Goal: Task Accomplishment & Management: Manage account settings

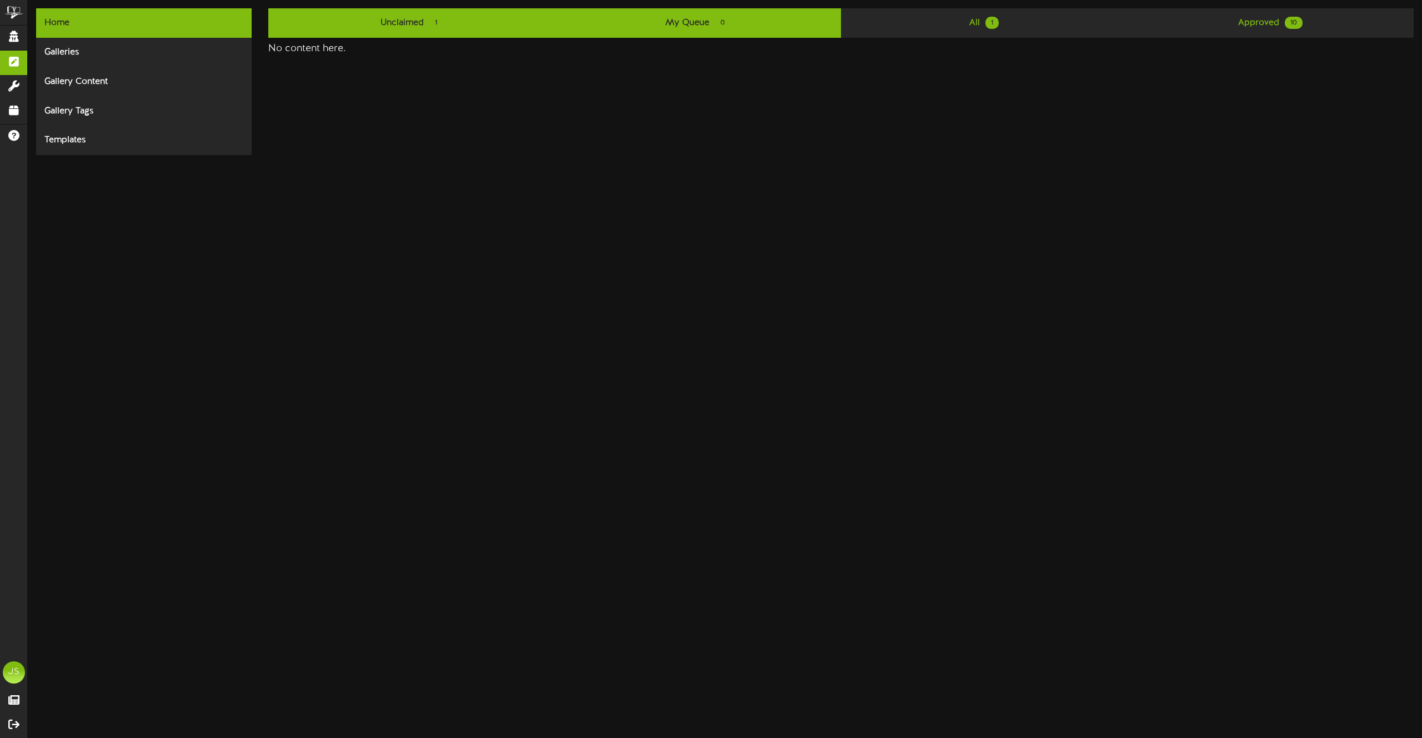
click at [415, 21] on link "Unclaimed 1" at bounding box center [411, 22] width 286 height 29
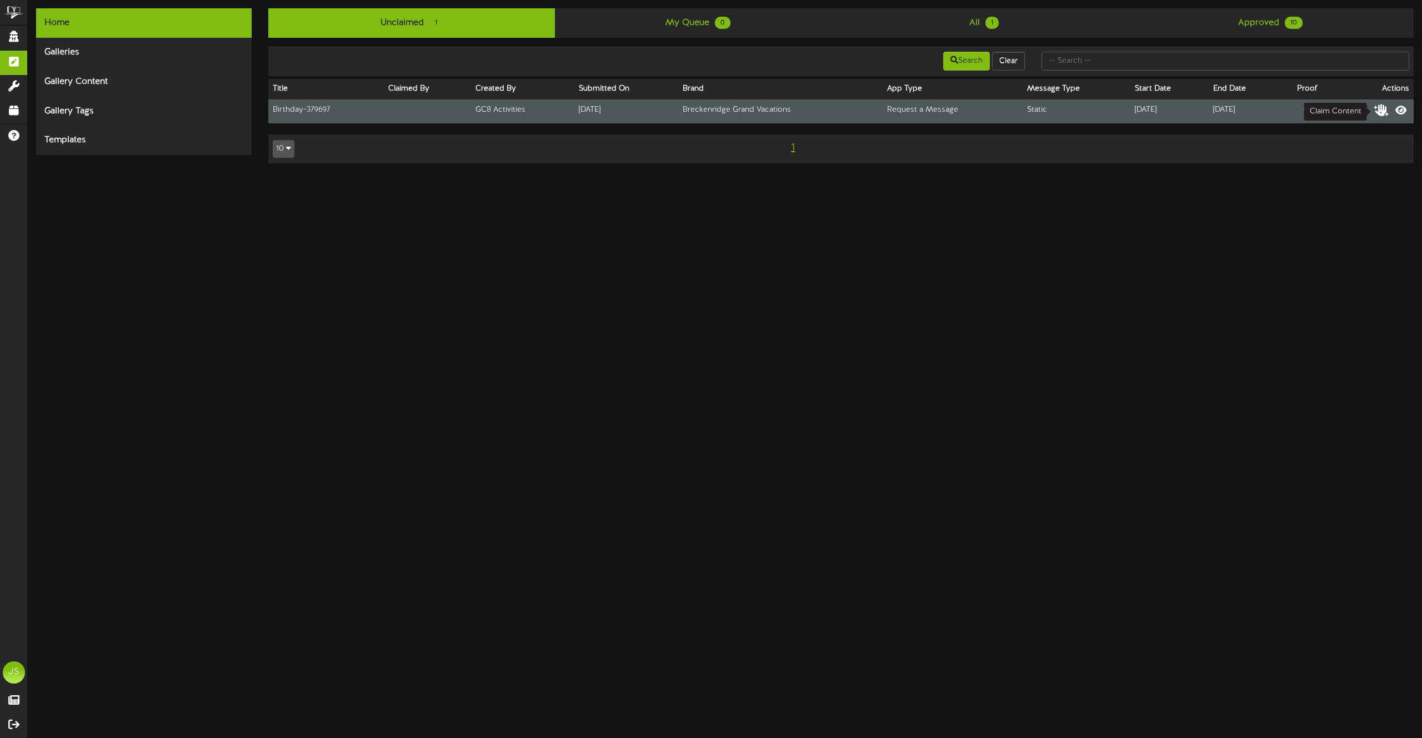
click at [1379, 109] on icon at bounding box center [1382, 109] width 16 height 12
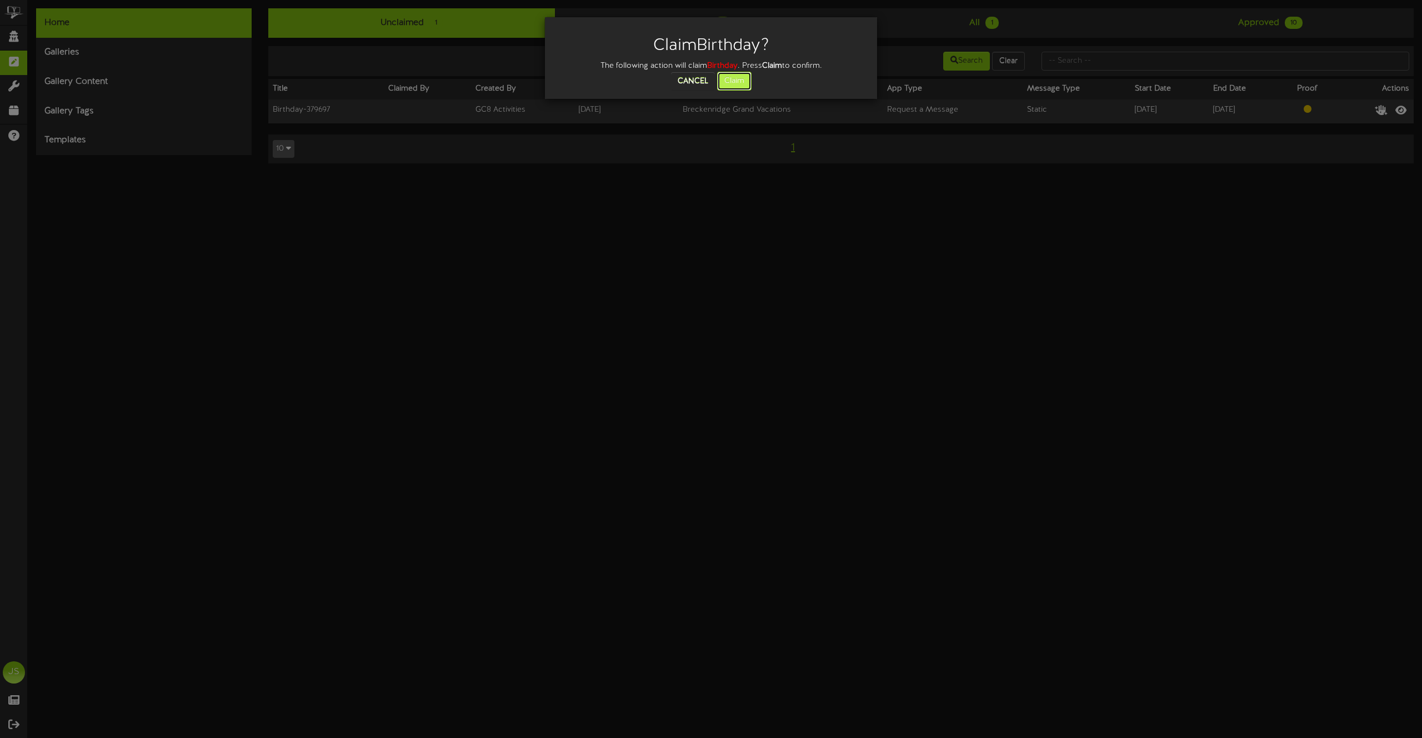
click at [735, 88] on button "Claim" at bounding box center [734, 81] width 34 height 19
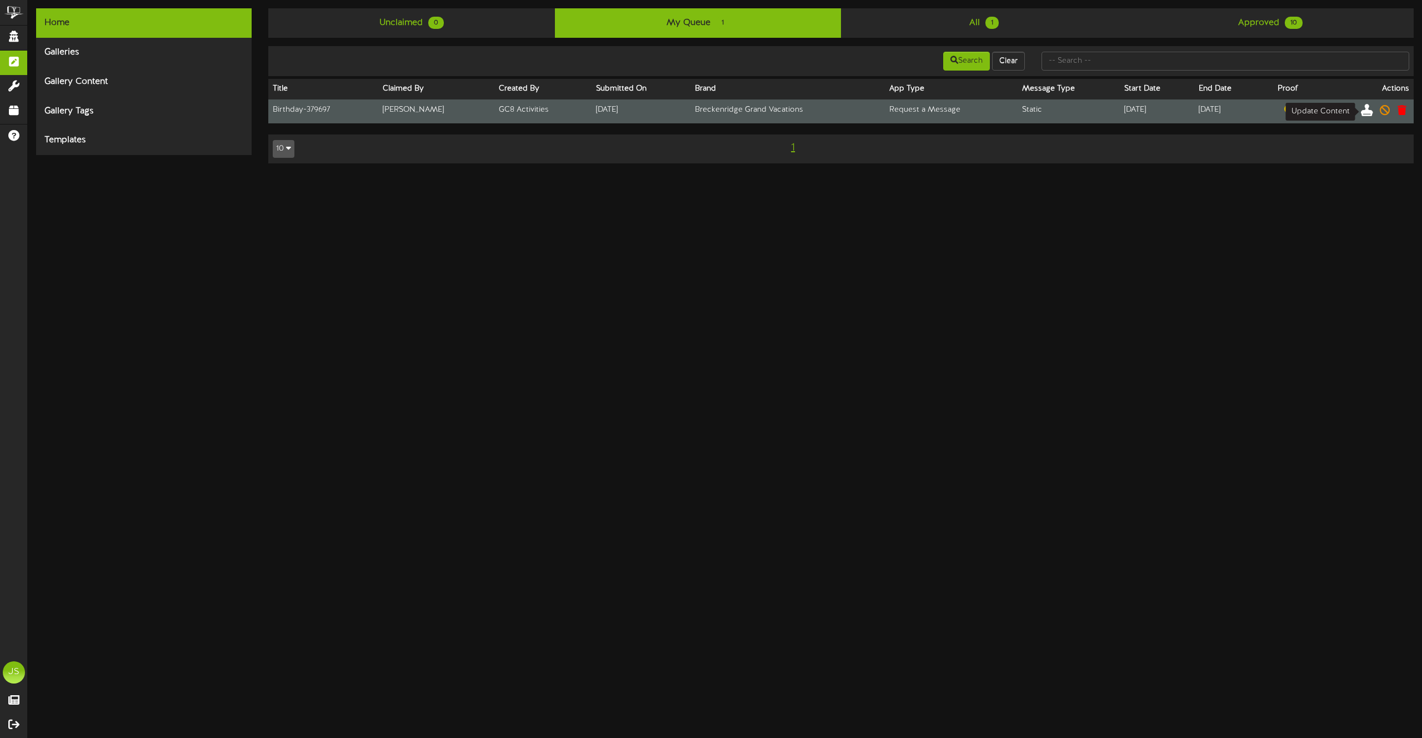
click at [1368, 108] on icon at bounding box center [1367, 109] width 12 height 12
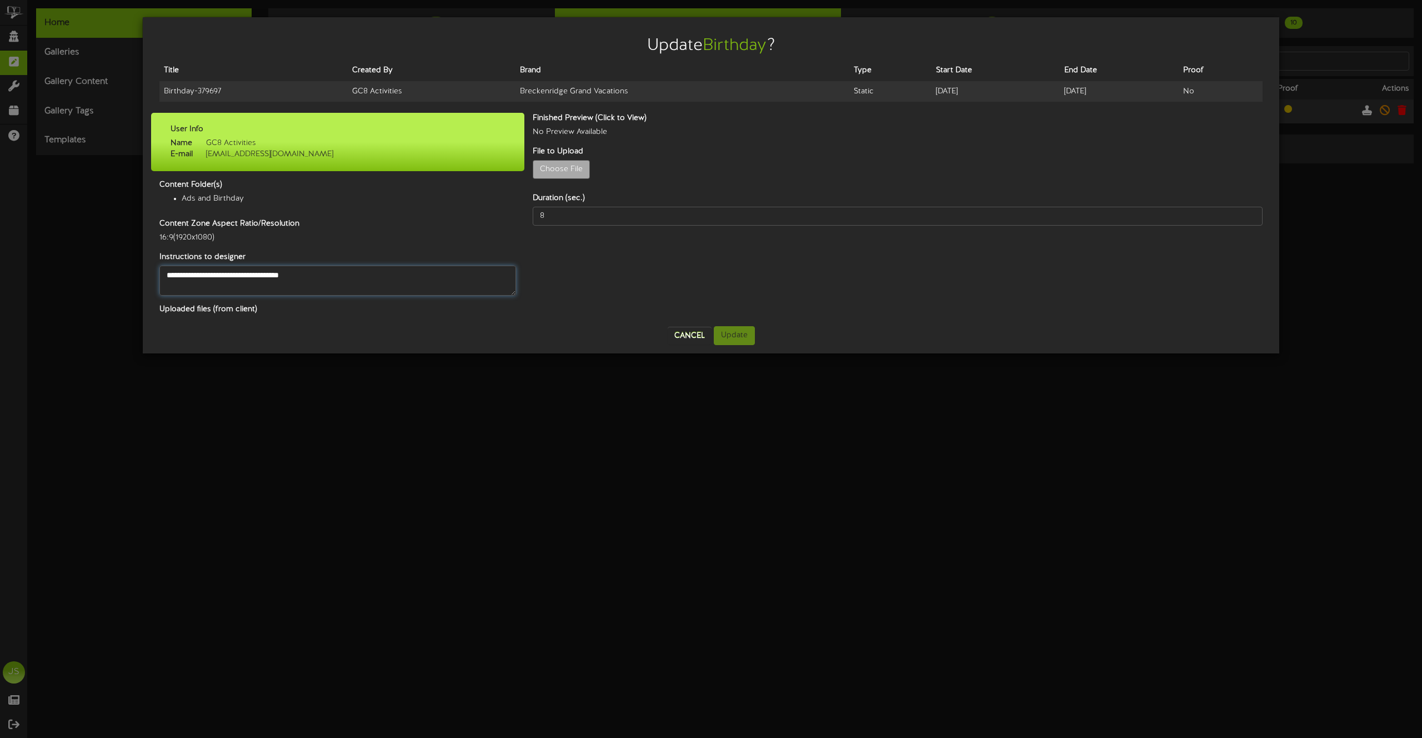
drag, startPoint x: 247, startPoint y: 271, endPoint x: 170, endPoint y: 272, distance: 76.7
click at [170, 272] on textarea "**********" at bounding box center [337, 281] width 357 height 30
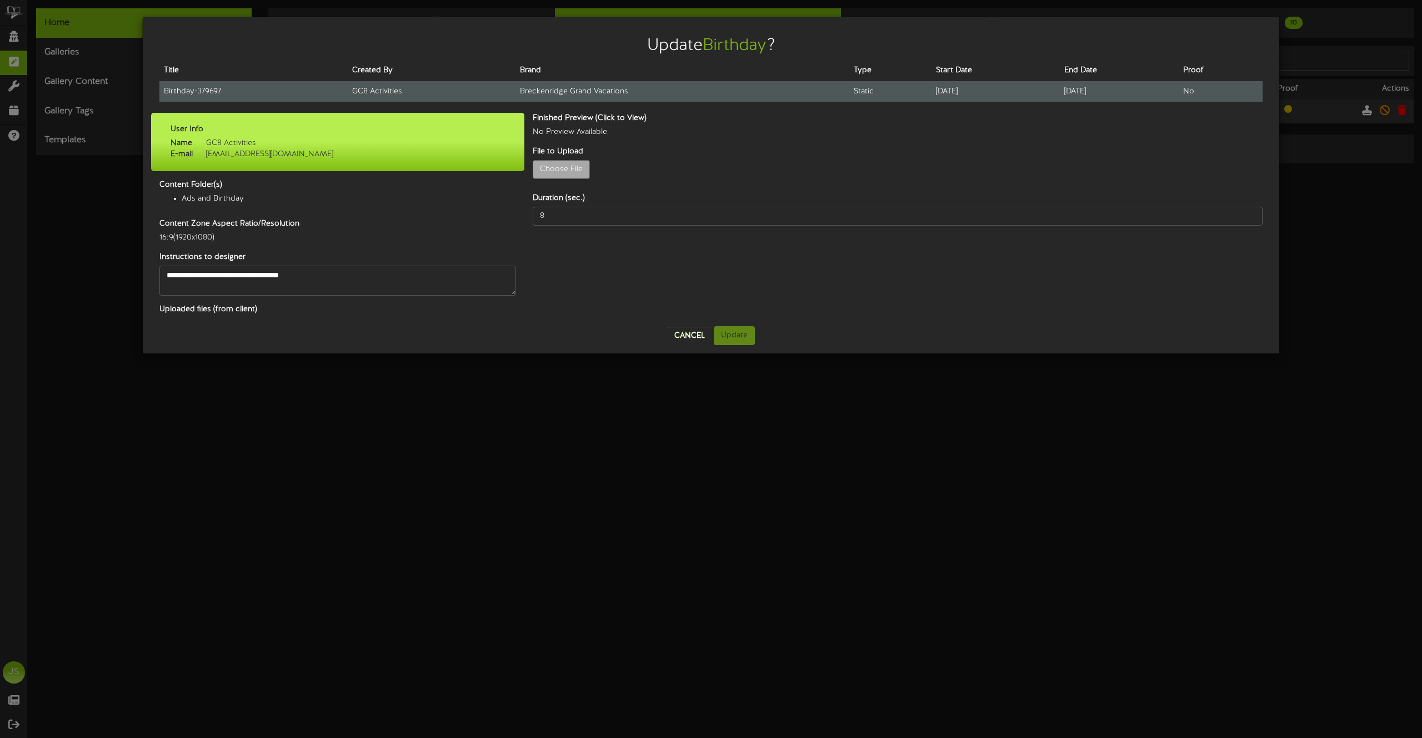
click at [201, 95] on td "Birthday - 379697" at bounding box center [253, 91] width 188 height 21
copy tr "Birthday - 379697"
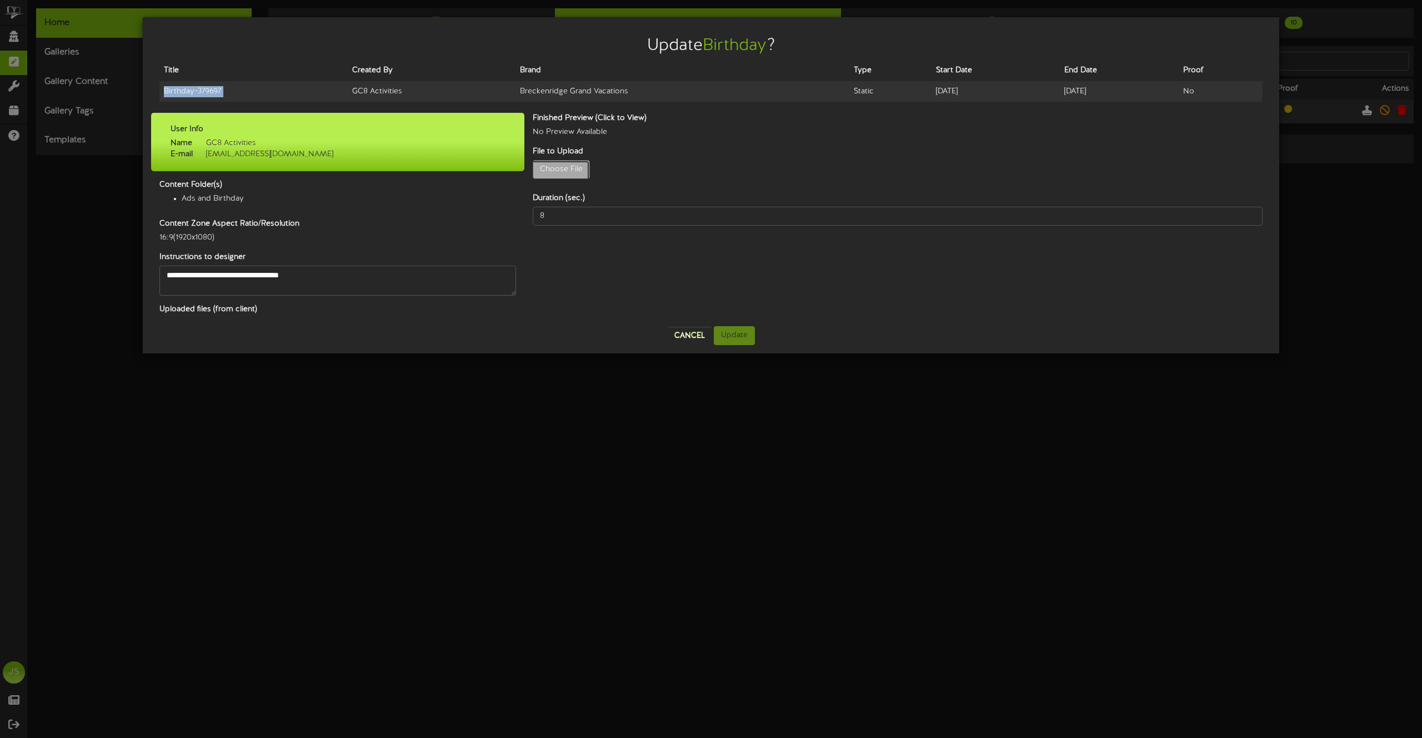
type input "**********"
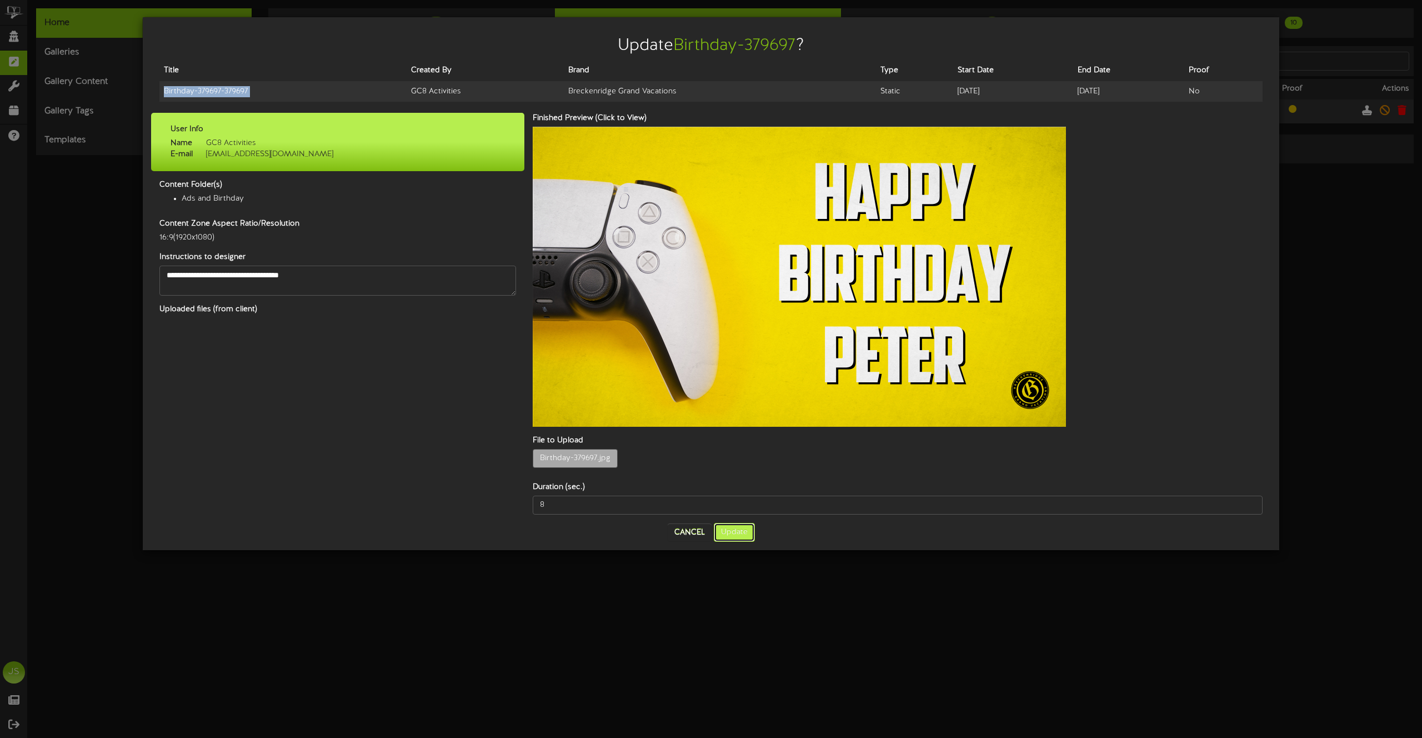
click at [740, 523] on button "Update" at bounding box center [734, 532] width 41 height 19
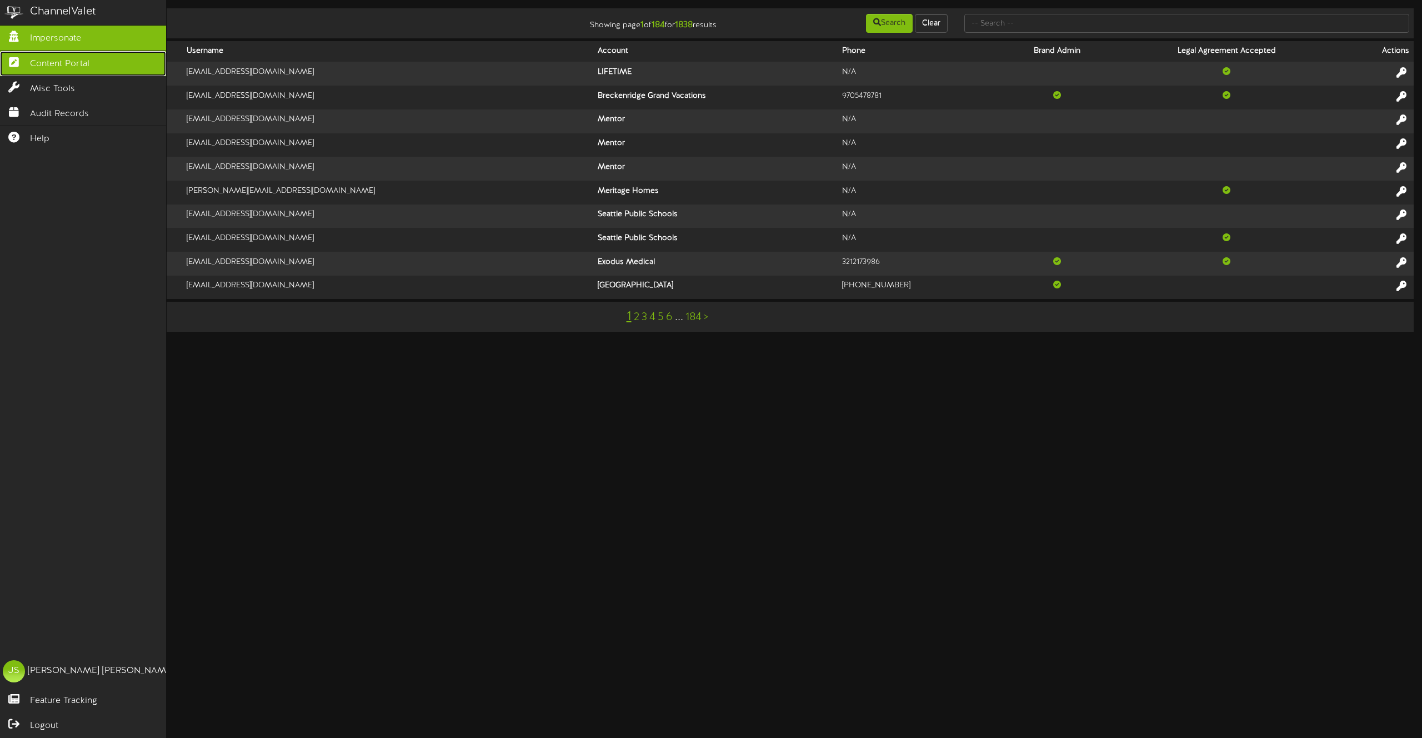
click at [17, 59] on icon at bounding box center [14, 61] width 28 height 8
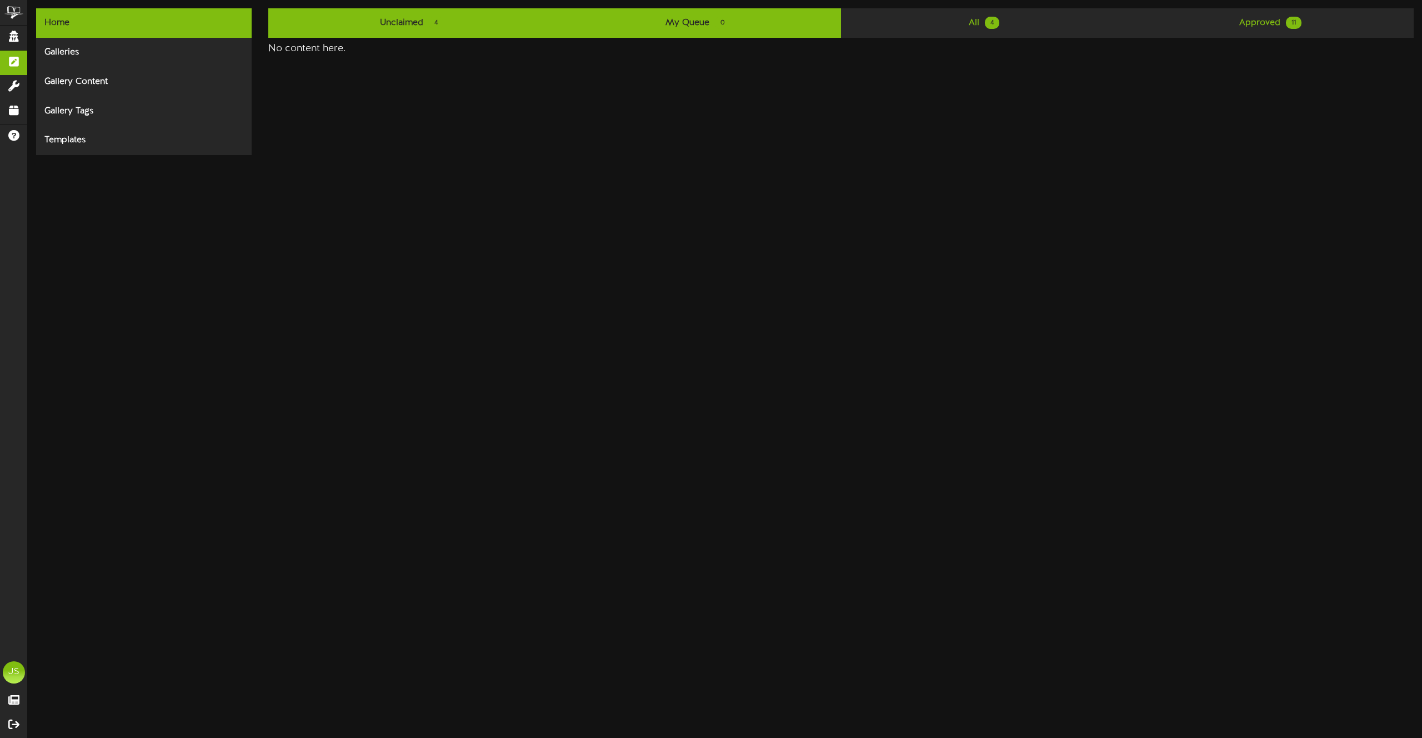
click at [443, 20] on span "4" at bounding box center [436, 23] width 14 height 12
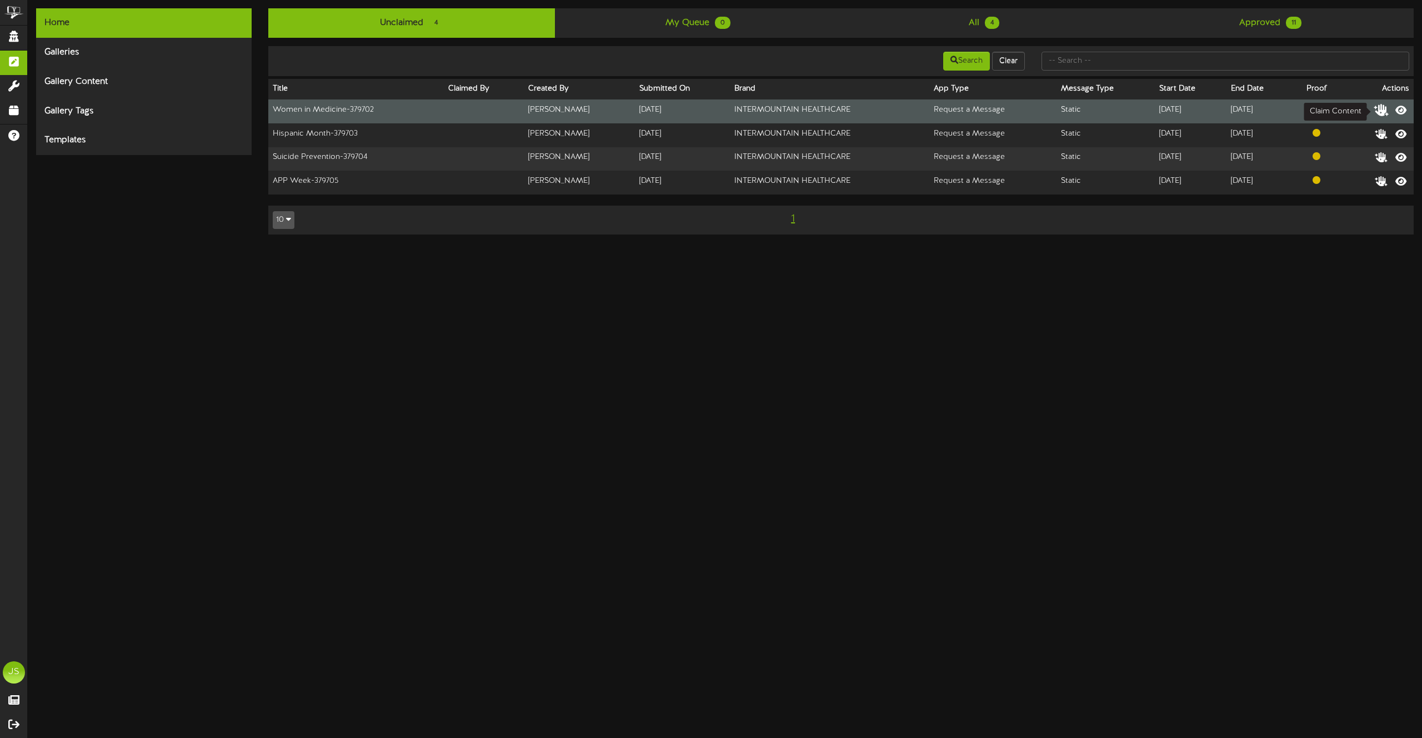
click at [1380, 108] on icon at bounding box center [1382, 109] width 16 height 12
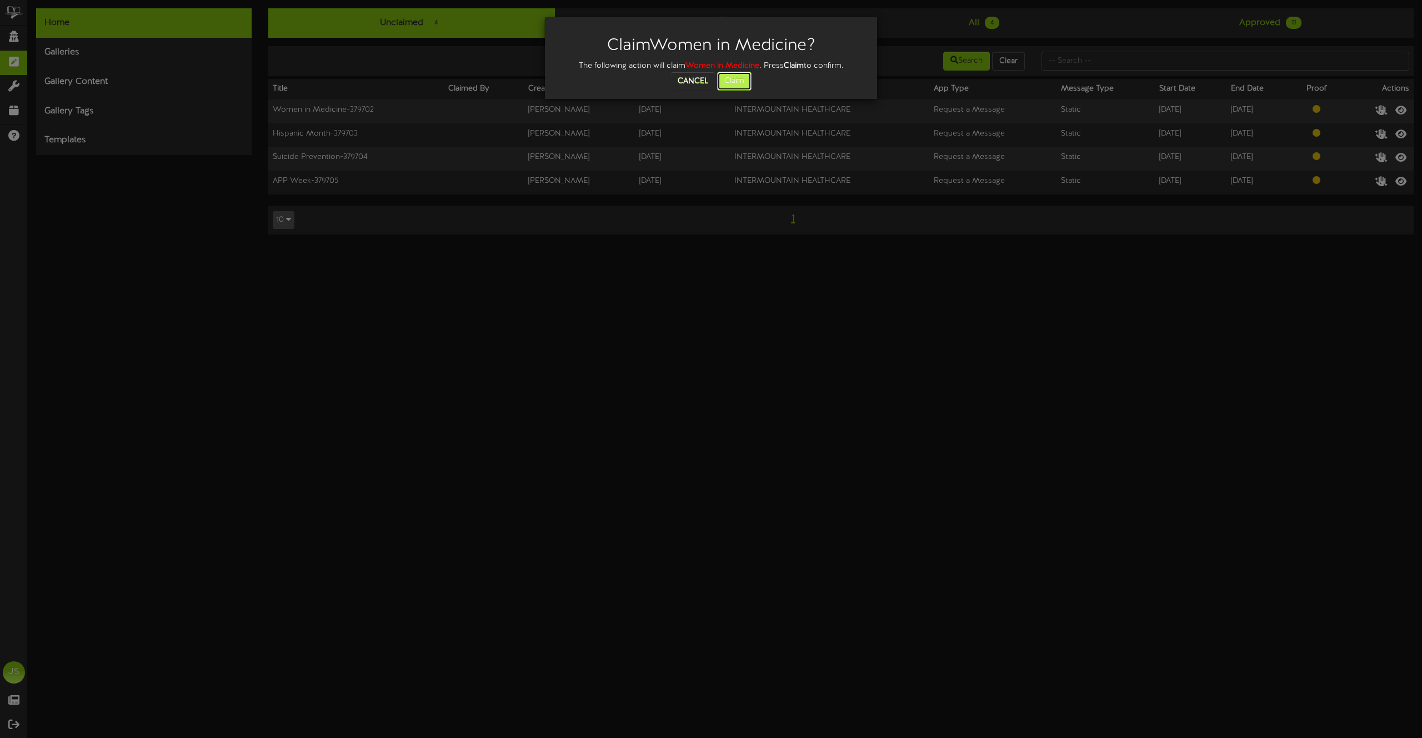
click at [743, 84] on button "Claim" at bounding box center [734, 81] width 34 height 19
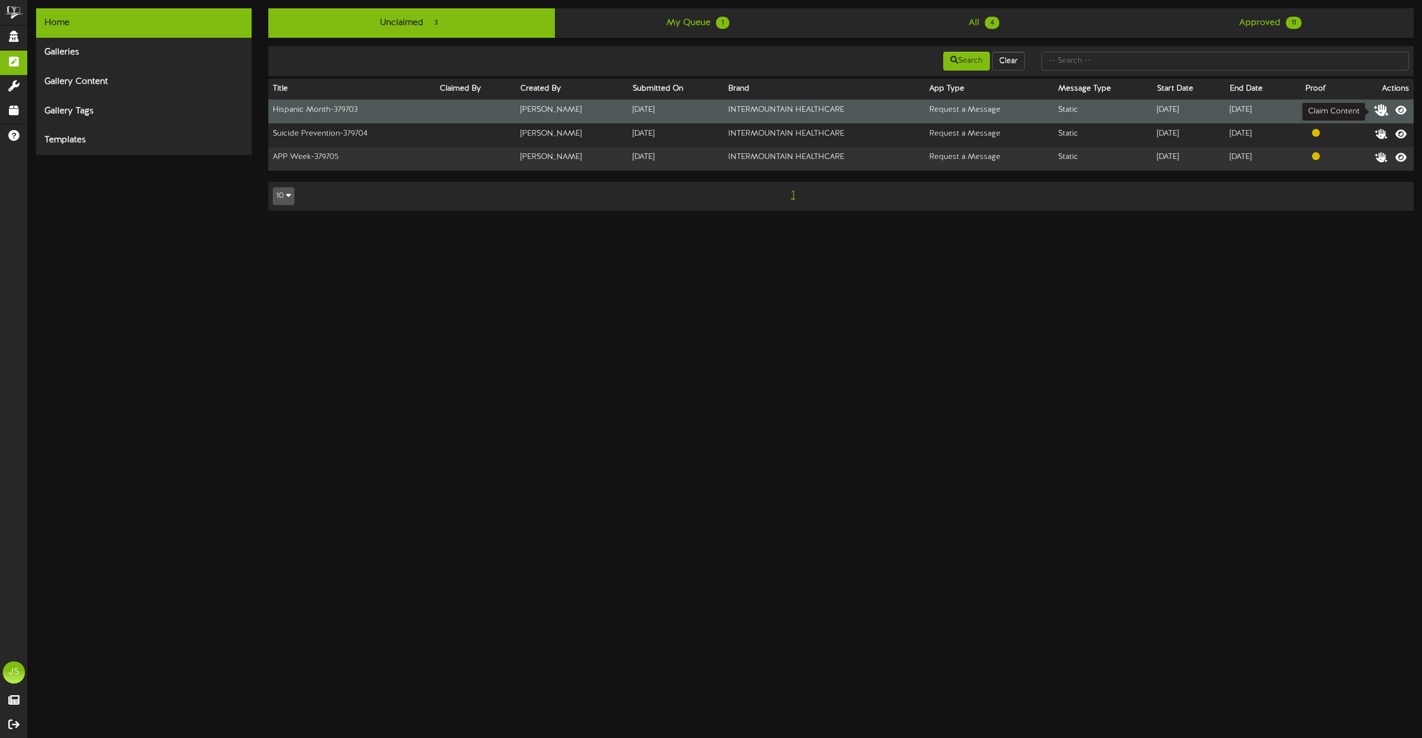
click at [1381, 111] on icon at bounding box center [1382, 109] width 16 height 12
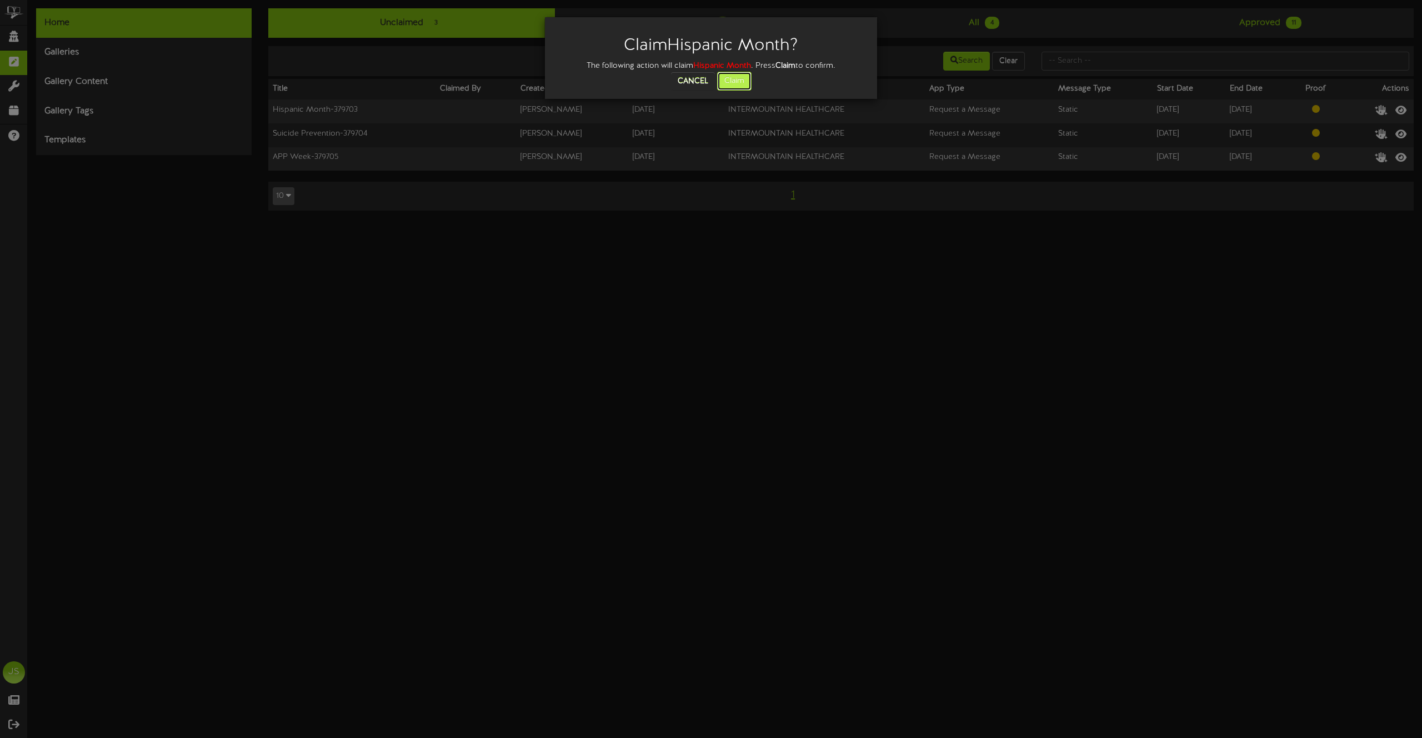
click at [738, 78] on button "Claim" at bounding box center [734, 81] width 34 height 19
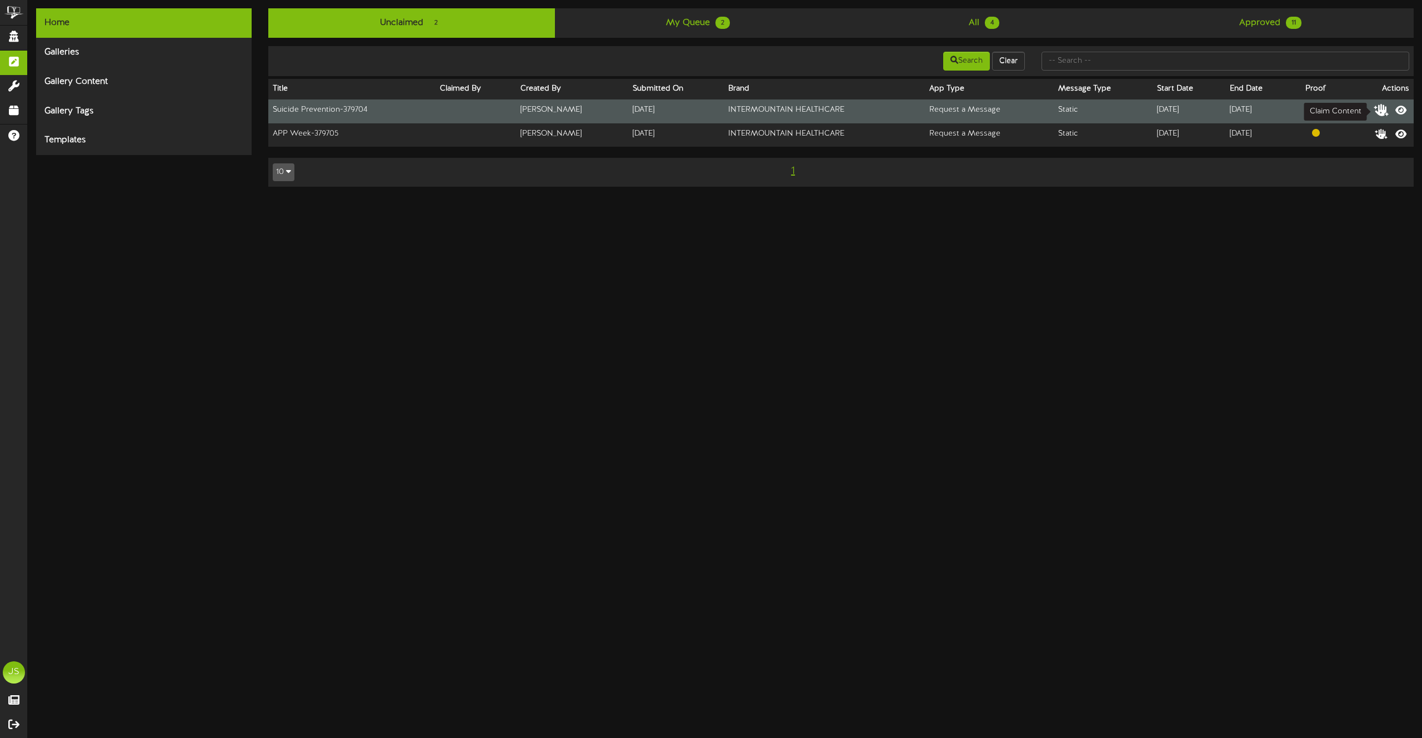
click at [1383, 116] on icon at bounding box center [1382, 109] width 16 height 12
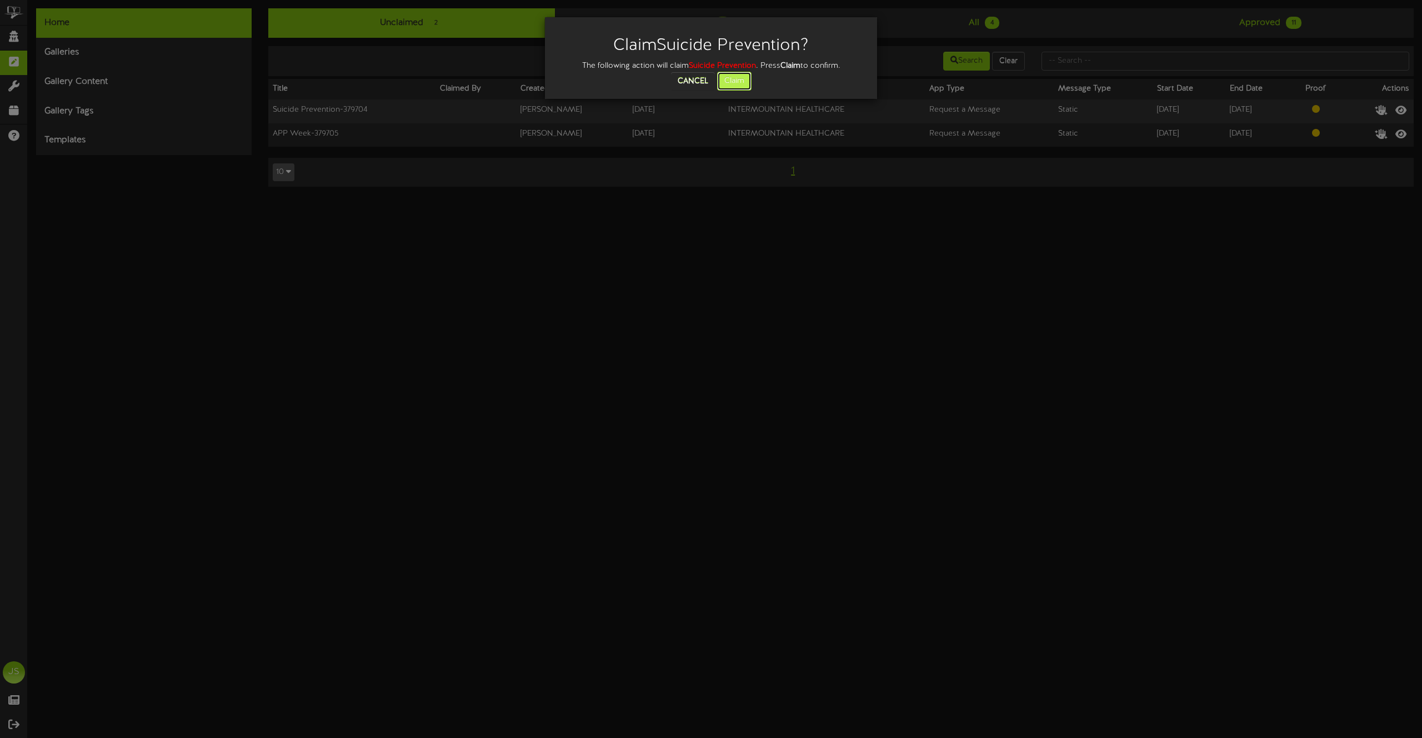
click at [739, 78] on button "Claim" at bounding box center [734, 81] width 34 height 19
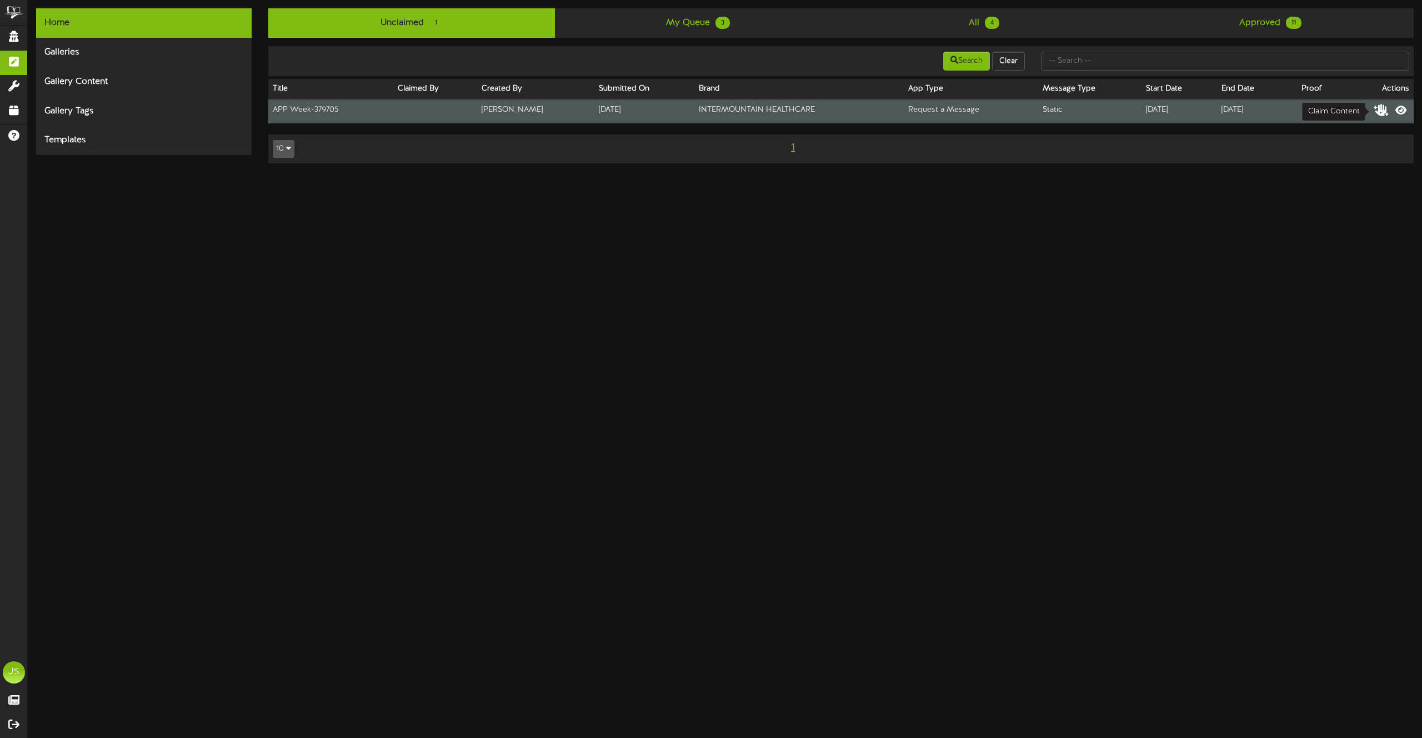
click at [1388, 109] on icon at bounding box center [1382, 109] width 16 height 12
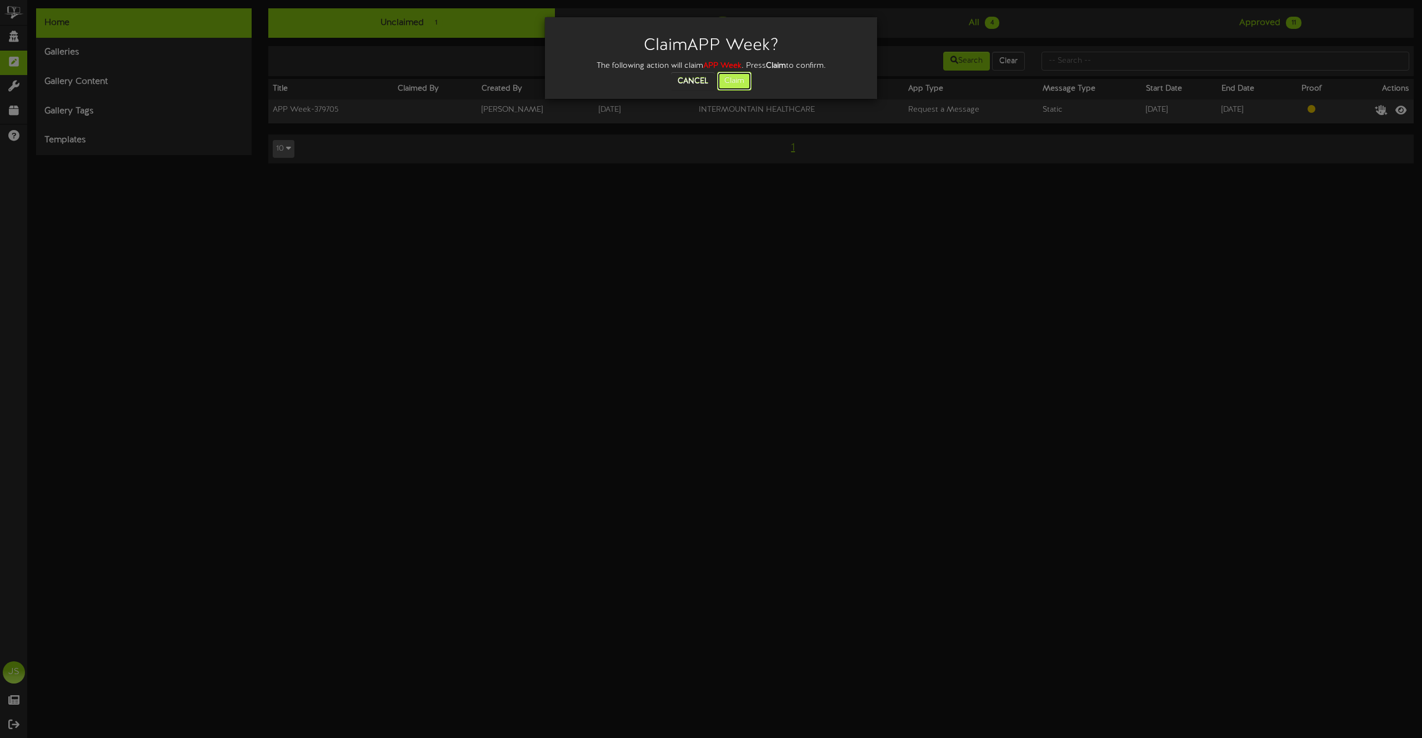
click at [731, 81] on button "Claim" at bounding box center [734, 81] width 34 height 19
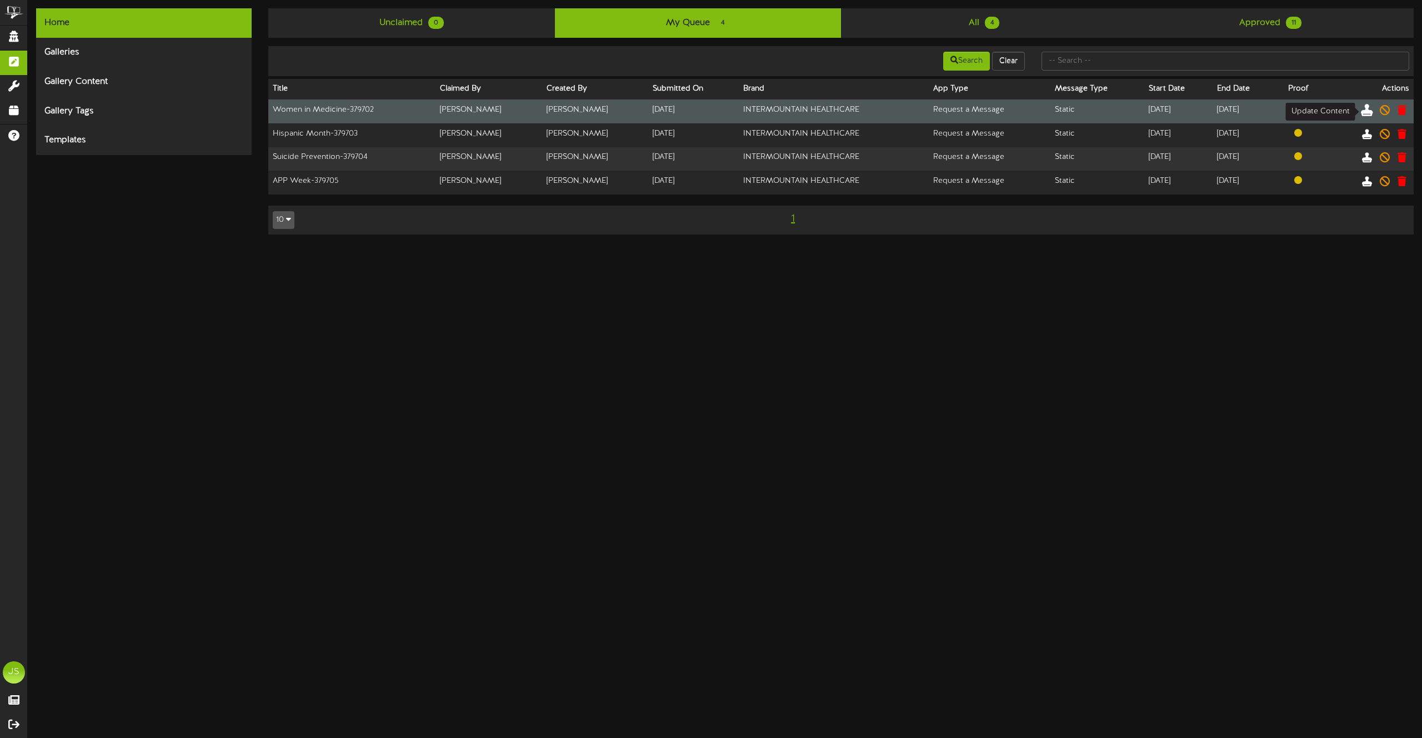
click at [1369, 111] on icon at bounding box center [1367, 109] width 12 height 12
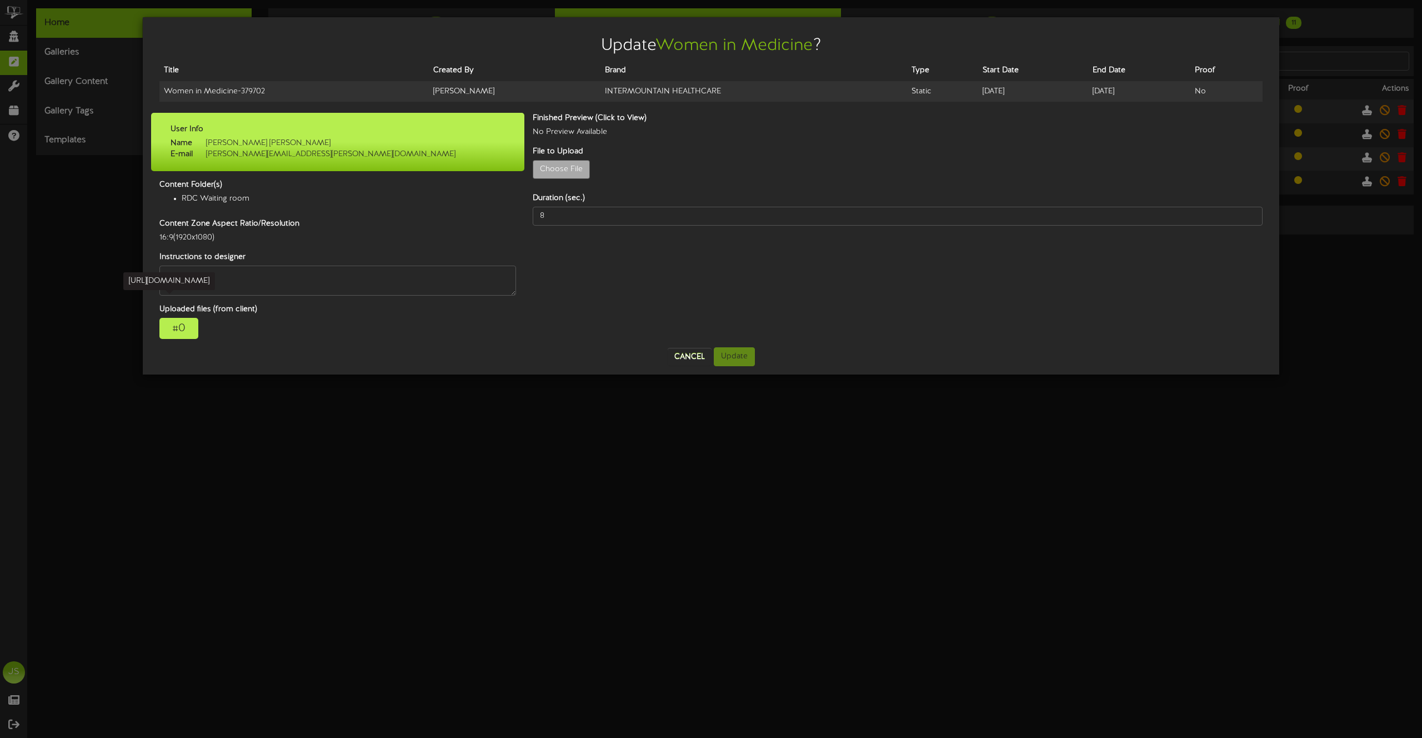
click at [169, 323] on div "# 0" at bounding box center [178, 328] width 39 height 21
drag, startPoint x: 241, startPoint y: 92, endPoint x: 157, endPoint y: 92, distance: 83.9
click at [157, 92] on div "Title Created By Brand Type Start Date End Date Proof Women in Medicine - 37970…" at bounding box center [711, 87] width 1120 height 52
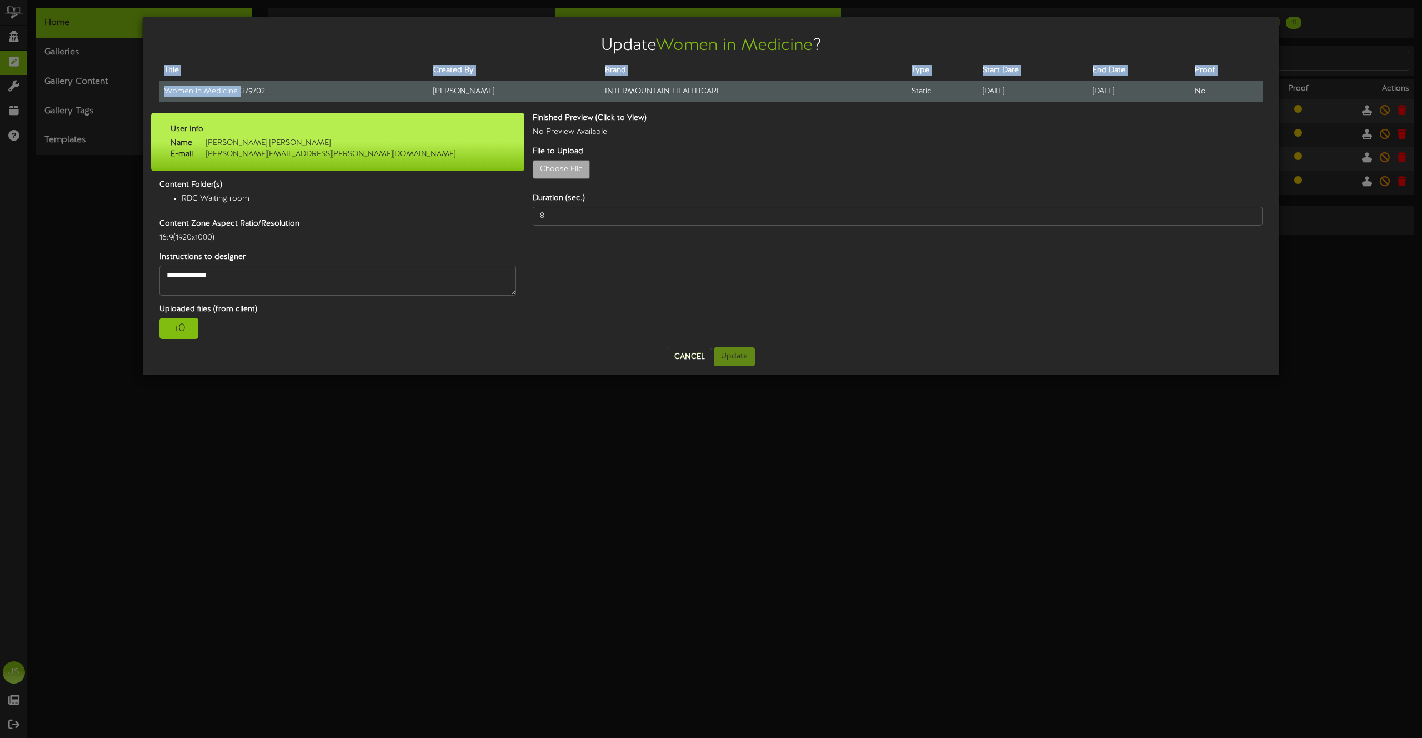
click at [186, 89] on td "Women in Medicine - 379702" at bounding box center [293, 91] width 269 height 21
drag, startPoint x: 237, startPoint y: 89, endPoint x: 164, endPoint y: 89, distance: 72.2
click at [164, 89] on td "Women in Medicine - 379702" at bounding box center [293, 91] width 269 height 21
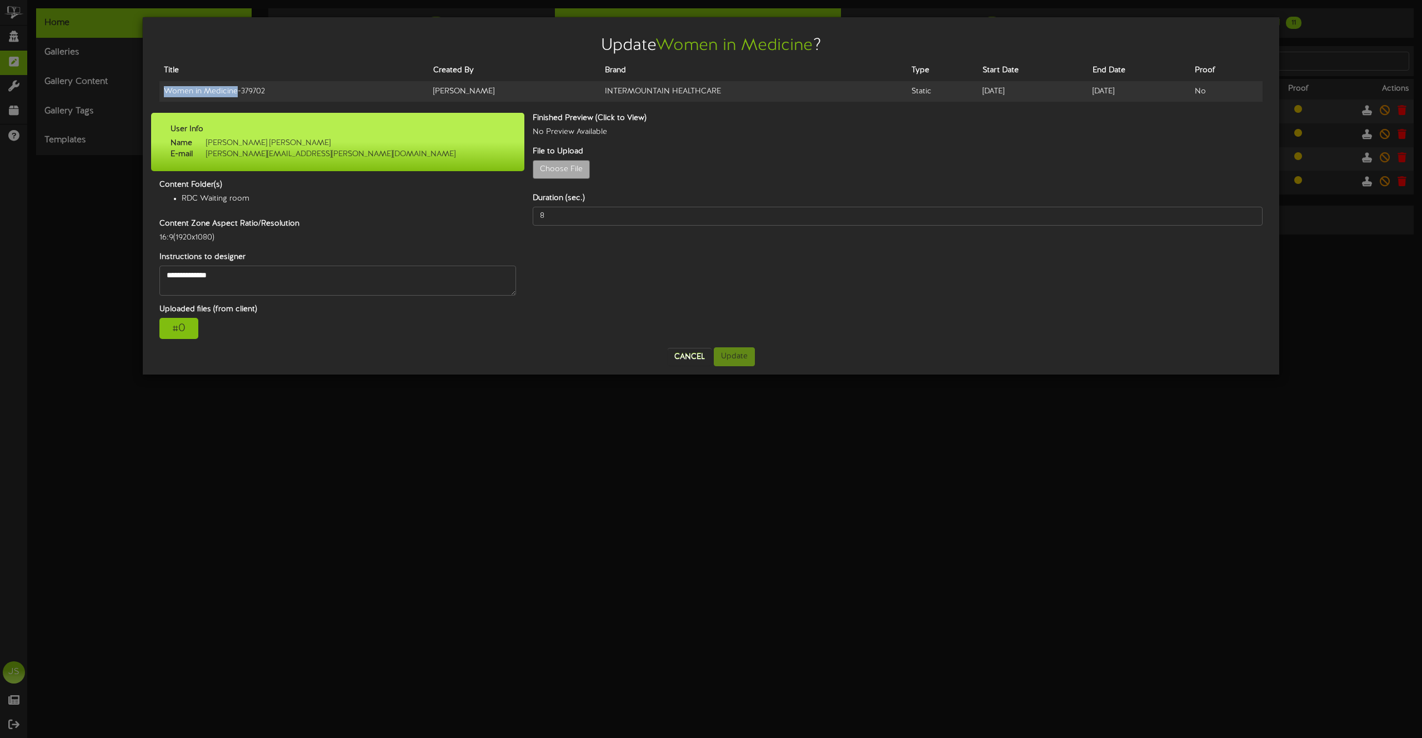
copy td "Women in Medicine"
type input "**********"
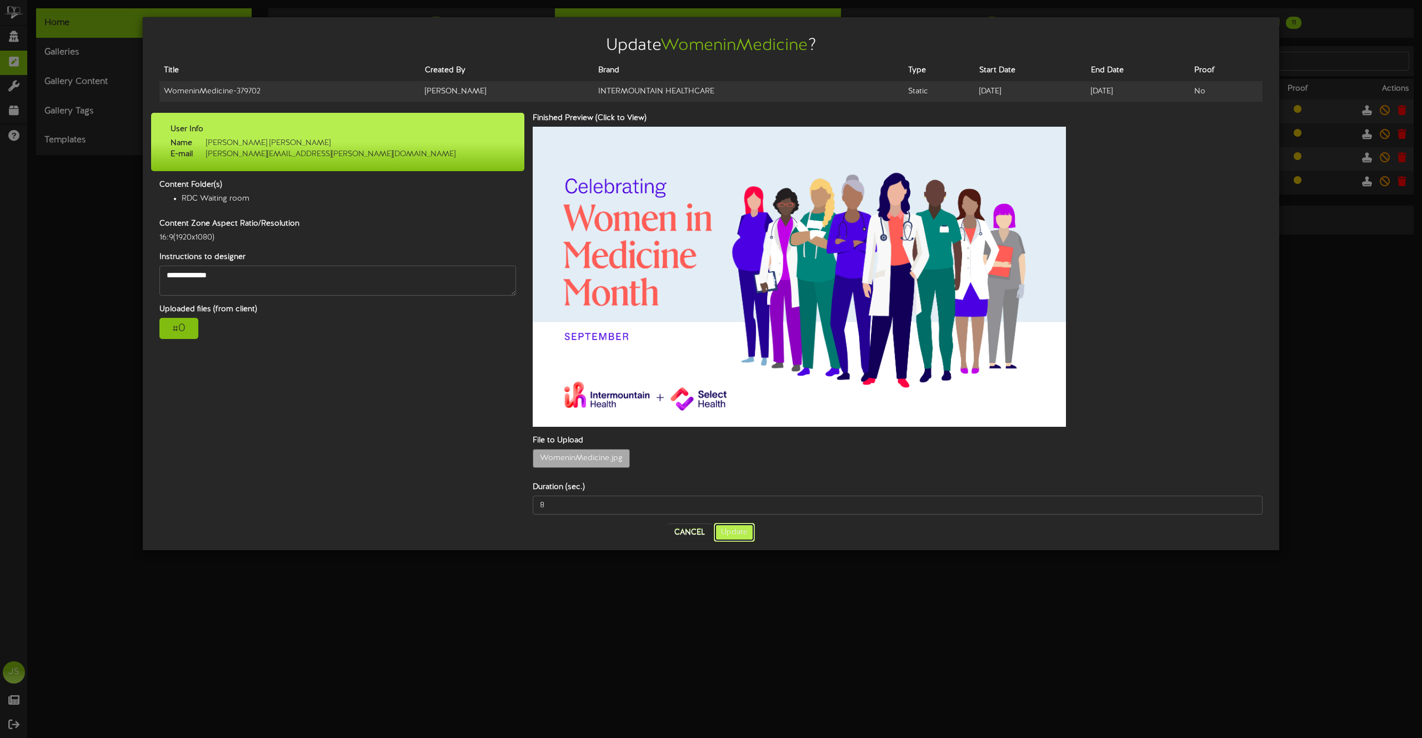
click at [728, 523] on button "Update" at bounding box center [734, 532] width 41 height 19
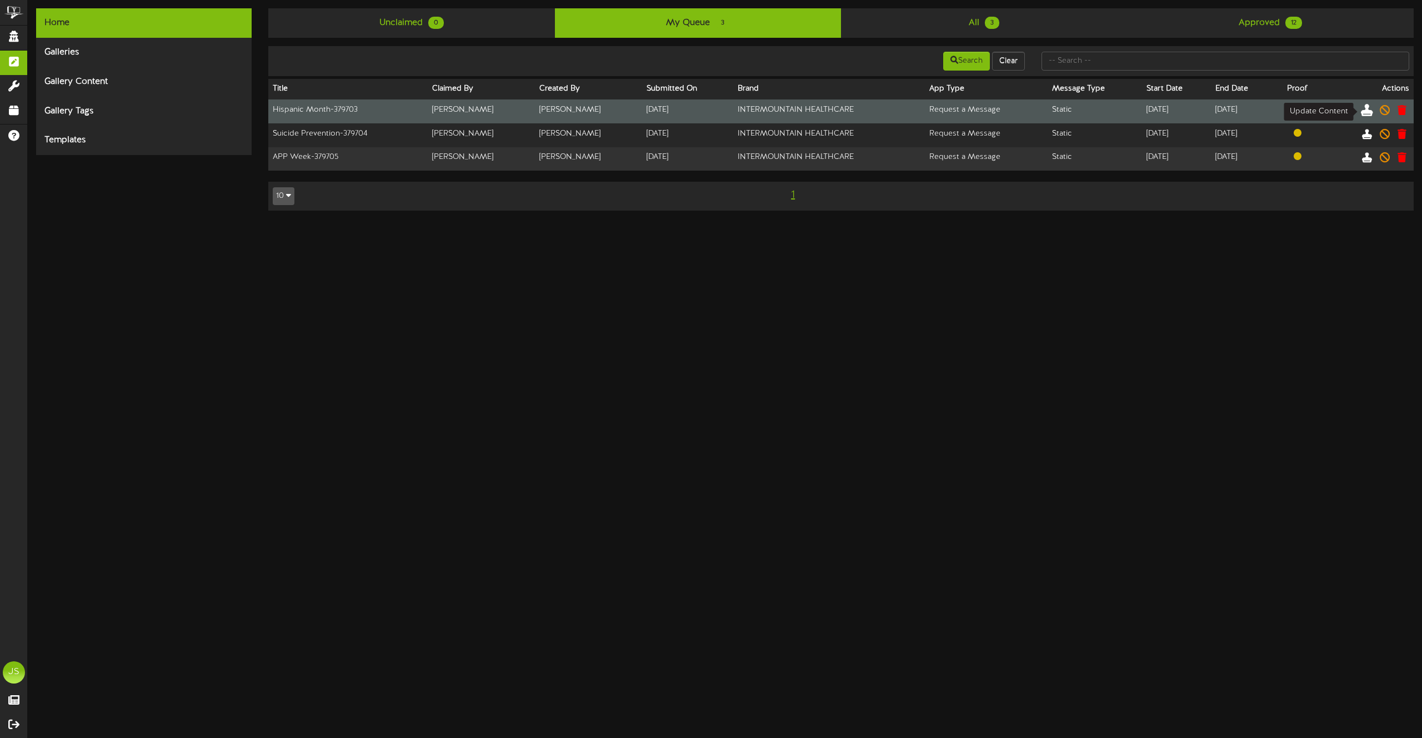
click at [1363, 109] on icon at bounding box center [1367, 109] width 12 height 12
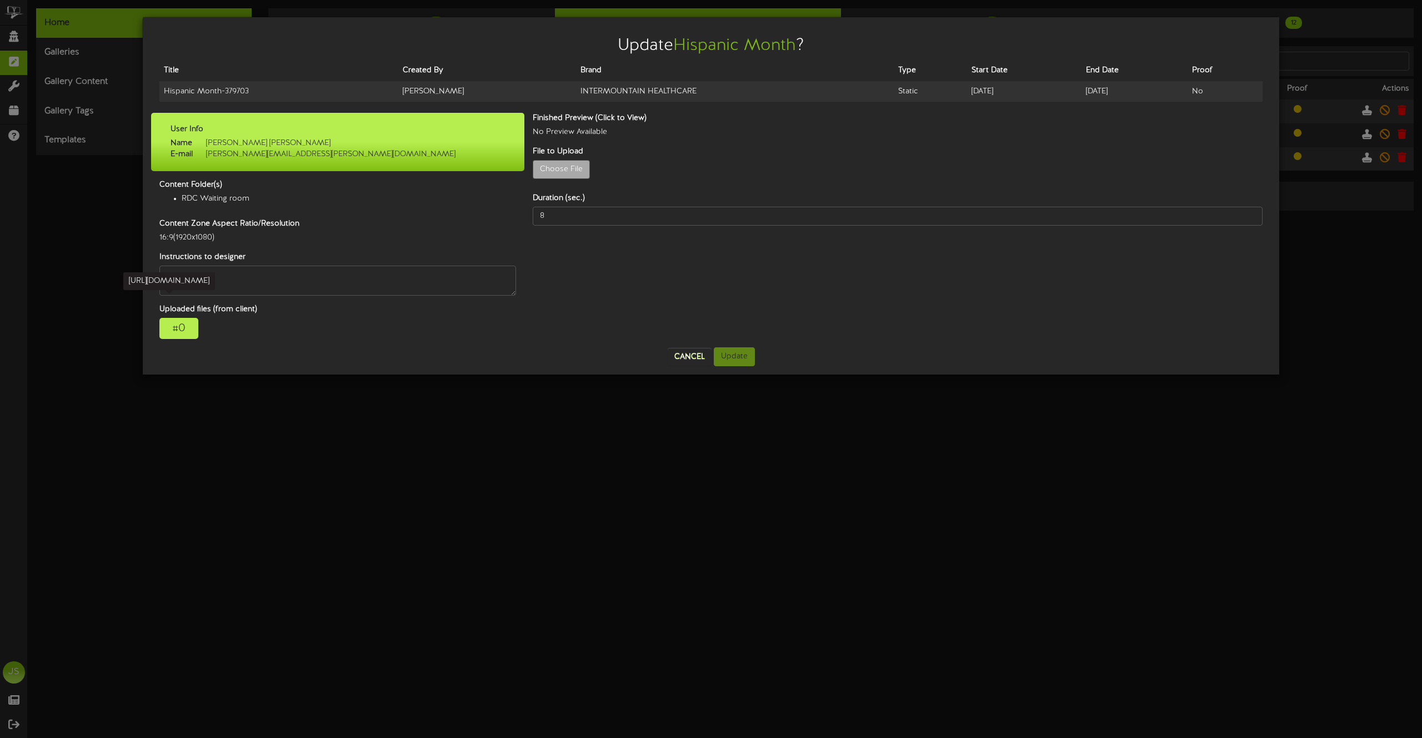
click at [172, 323] on div "# 0" at bounding box center [178, 328] width 39 height 21
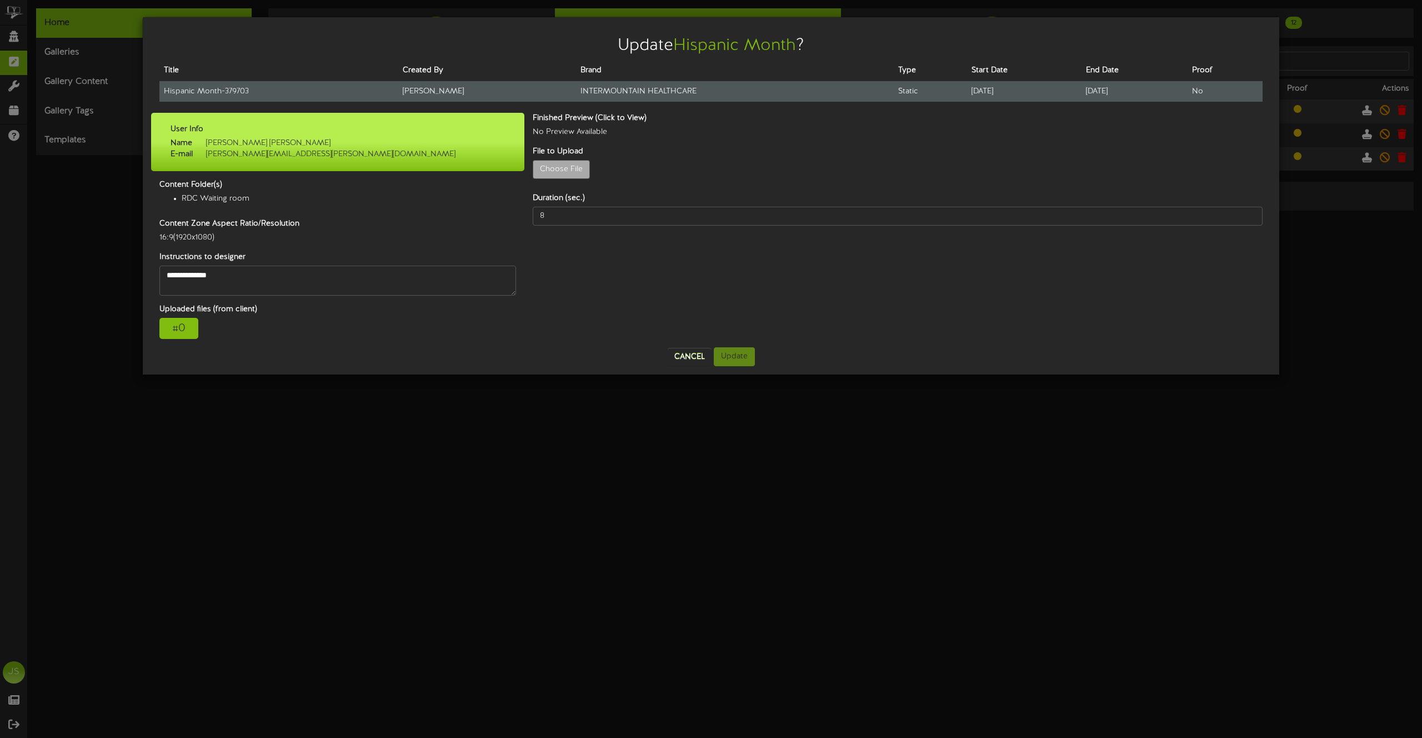
click at [220, 94] on td "Hispanic Month - 379703" at bounding box center [278, 91] width 239 height 21
copy tr "Hispanic Month - 379703"
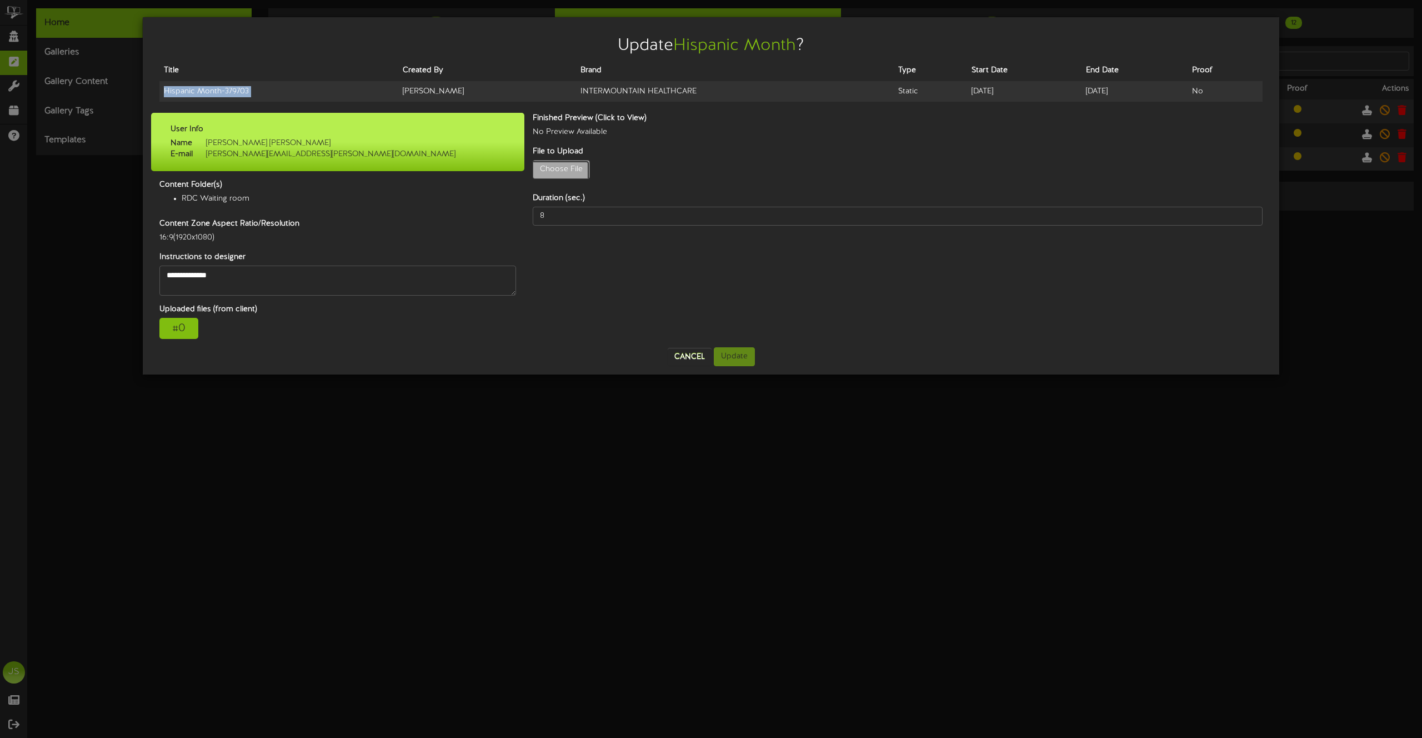
type input "**********"
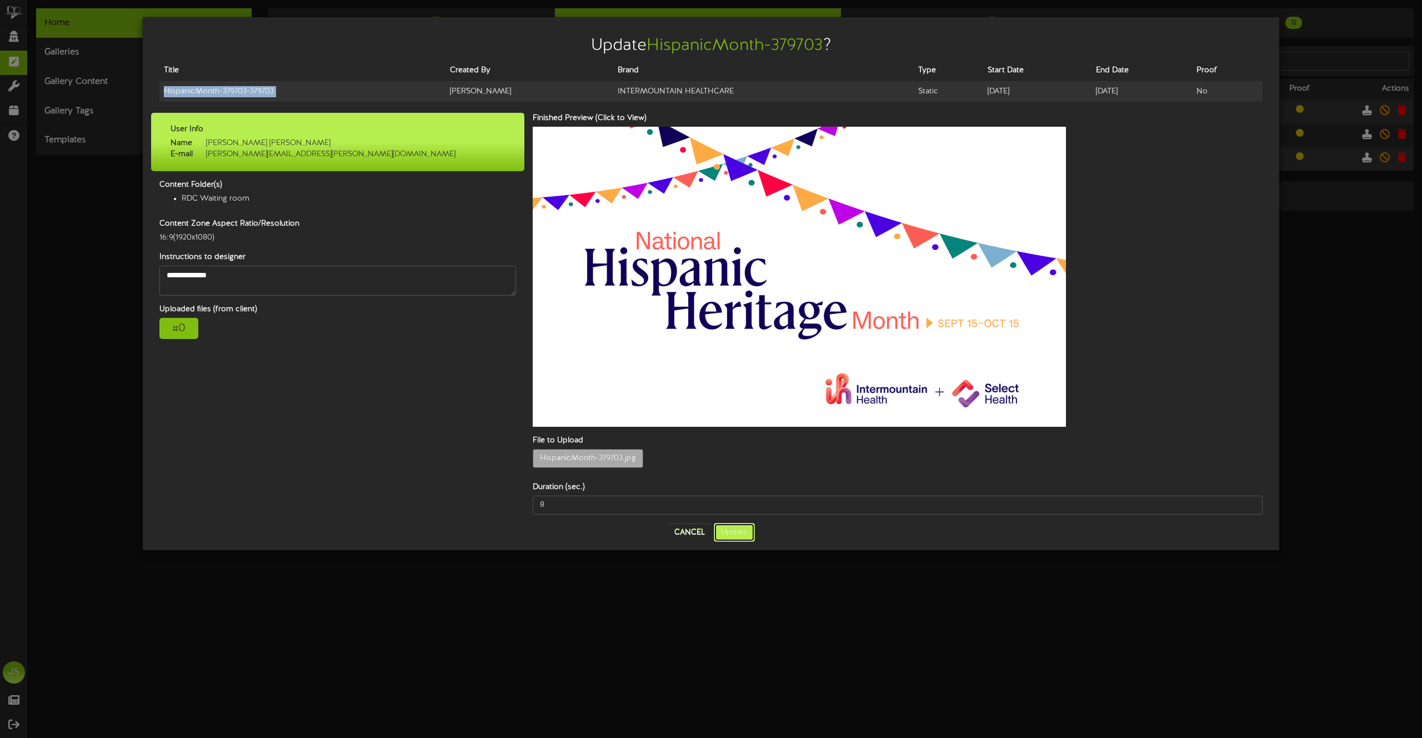
click at [731, 523] on button "Update" at bounding box center [734, 532] width 41 height 19
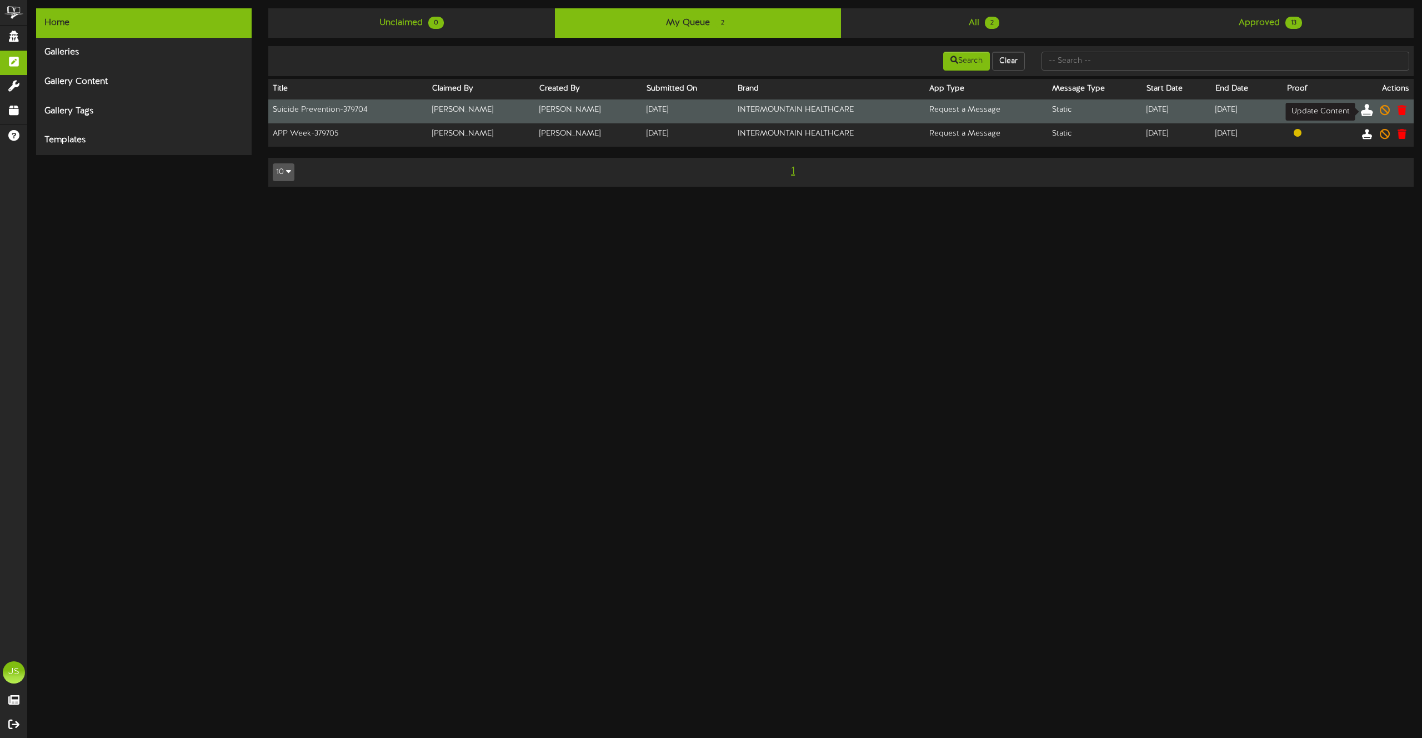
click at [1363, 106] on icon at bounding box center [1367, 109] width 12 height 12
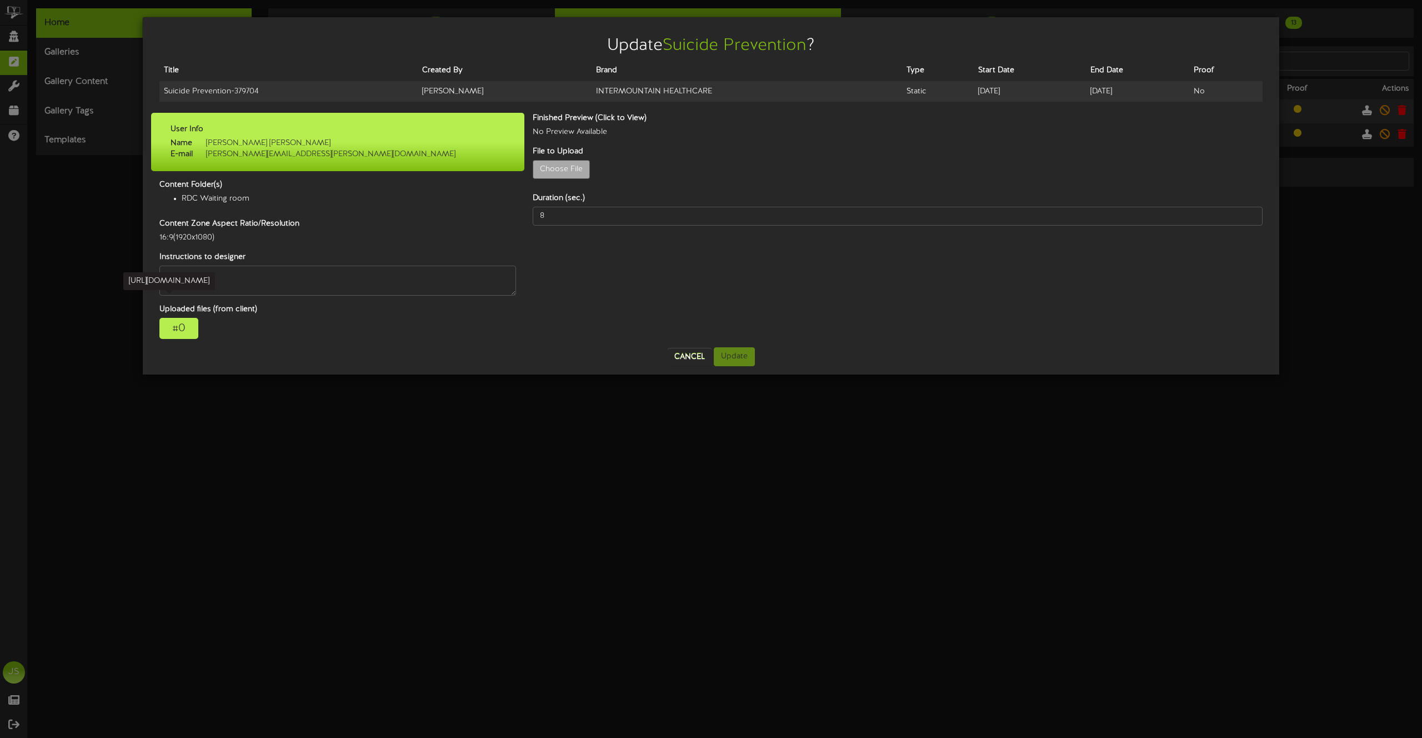
click at [174, 326] on div "# 0" at bounding box center [178, 328] width 39 height 21
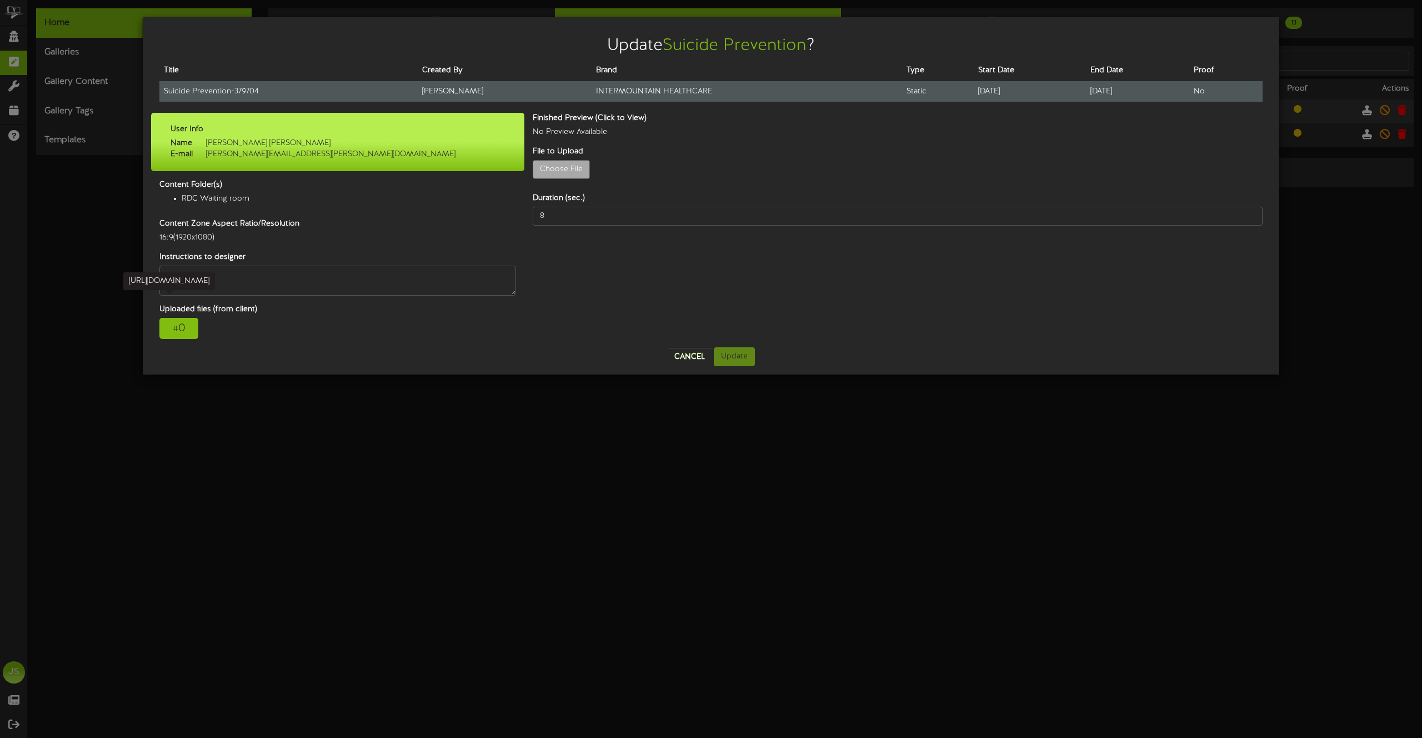
click at [219, 94] on td "Suicide Prevention - 379704" at bounding box center [288, 91] width 258 height 21
copy tr "Suicide Prevention - 379704"
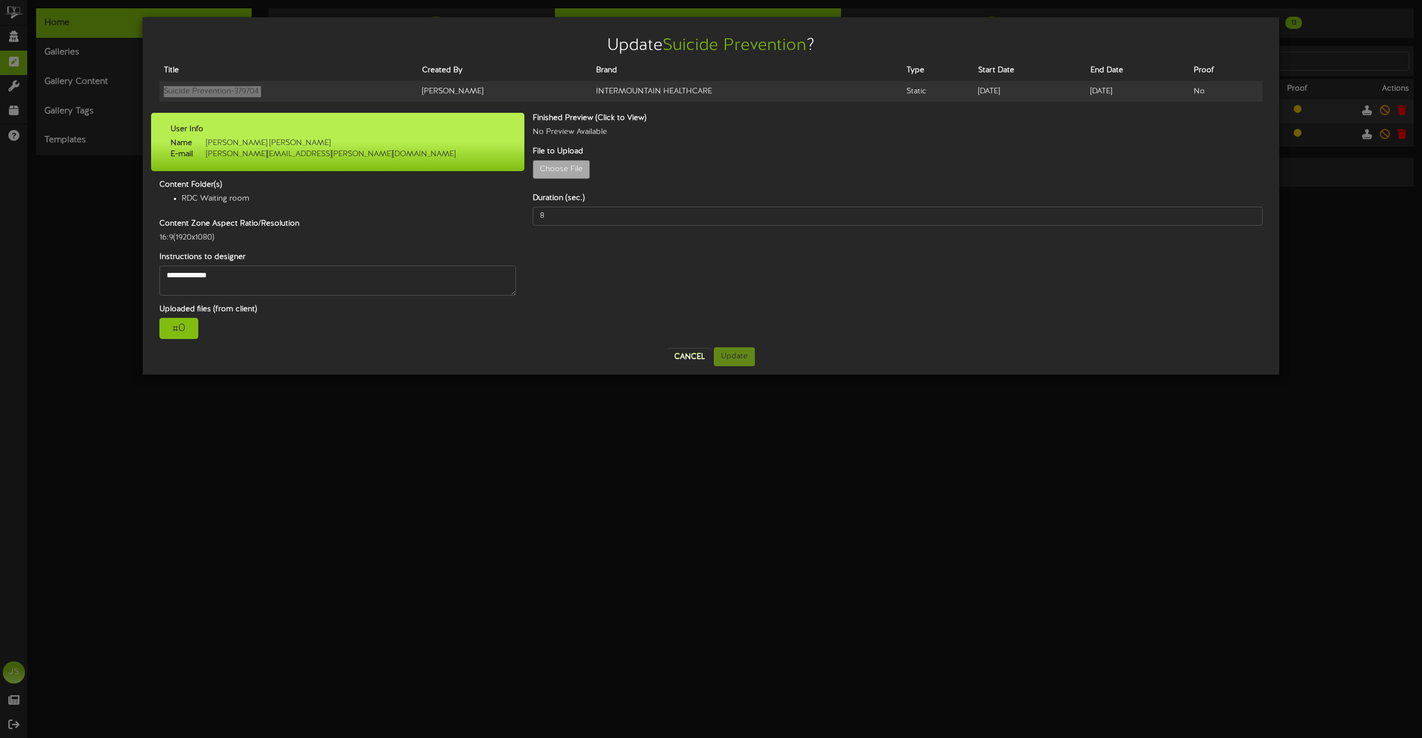
type input "**********"
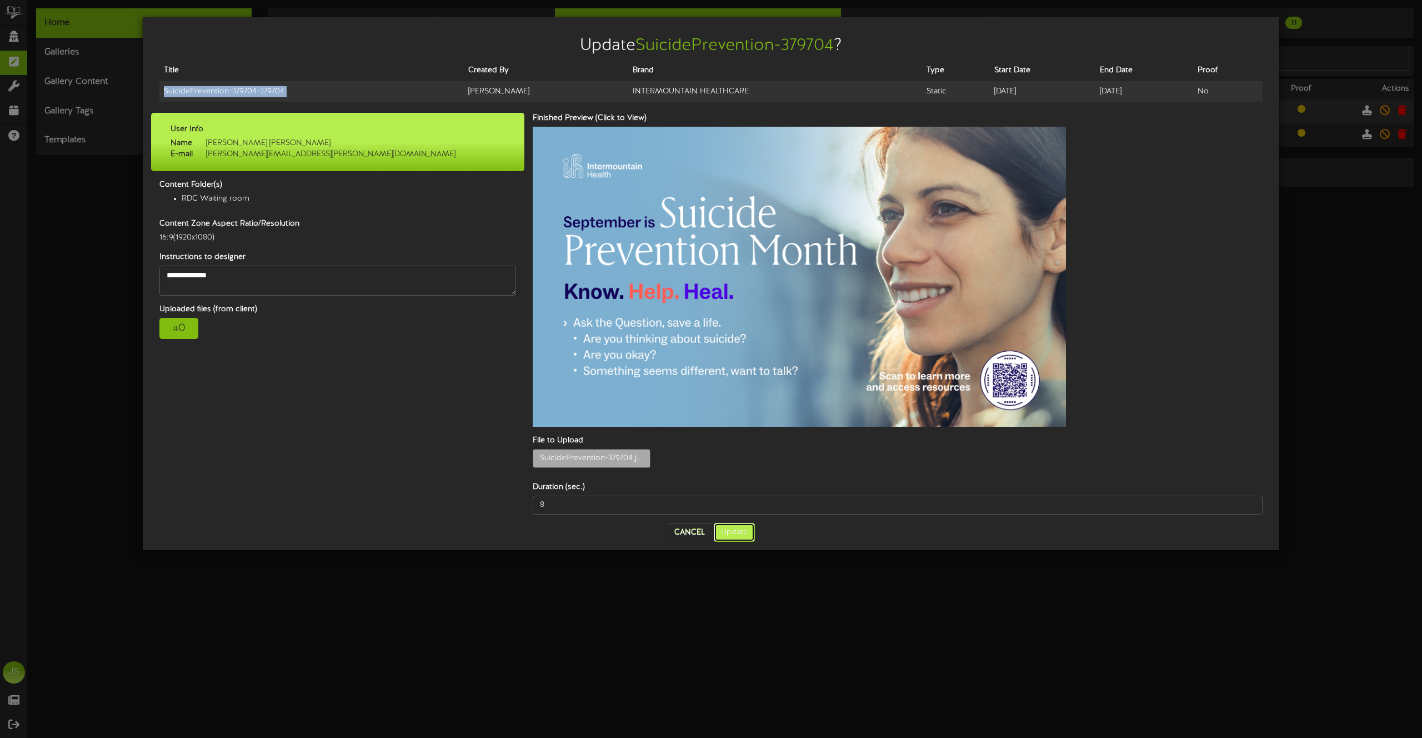
click at [729, 523] on button "Update" at bounding box center [734, 532] width 41 height 19
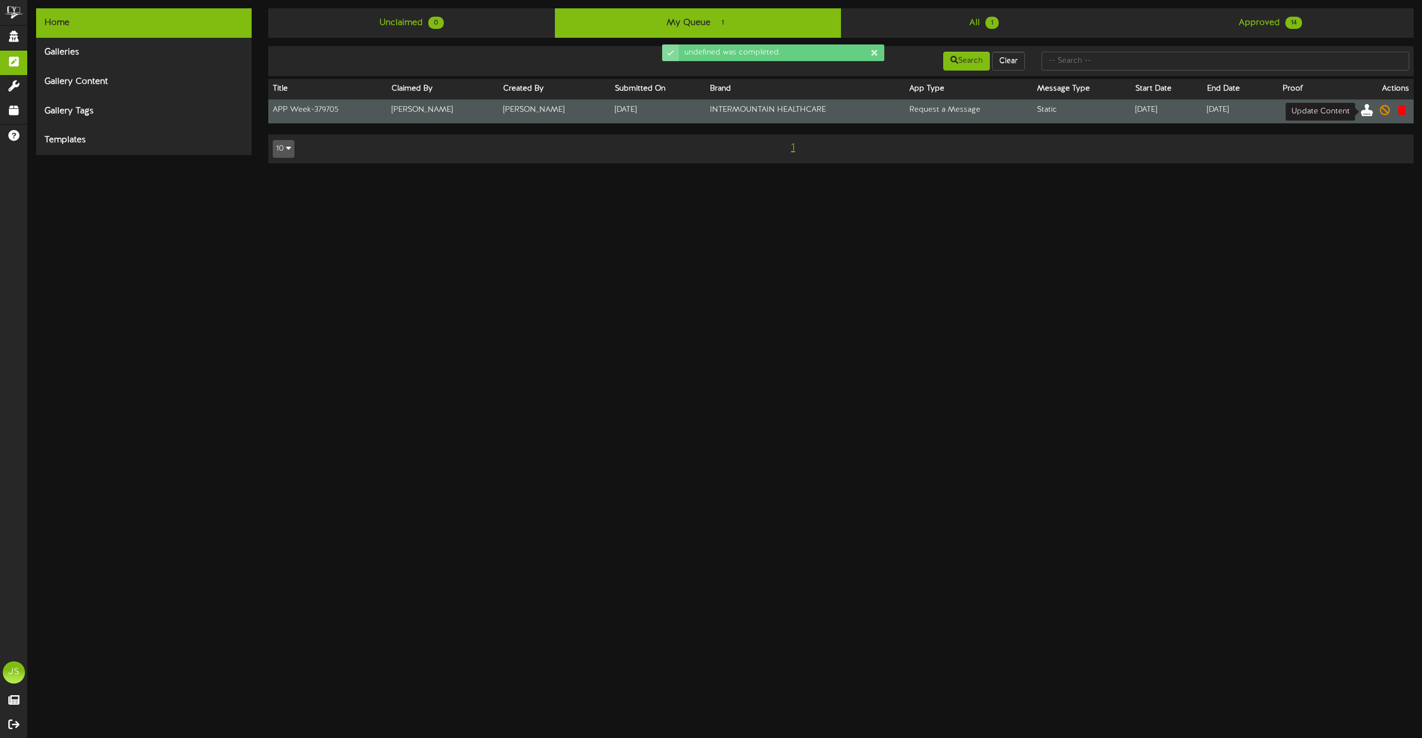
click at [1370, 107] on icon at bounding box center [1367, 109] width 12 height 12
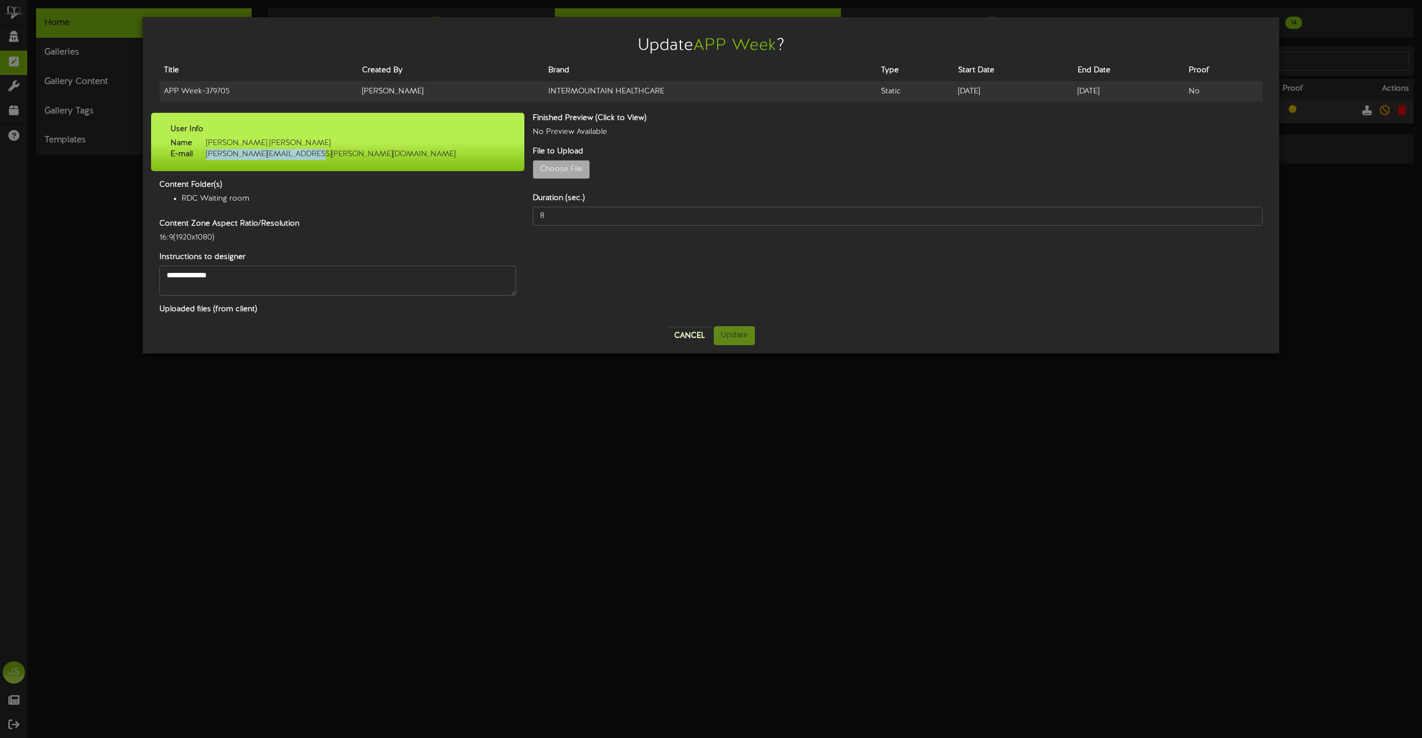
drag, startPoint x: 309, startPoint y: 157, endPoint x: 207, endPoint y: 159, distance: 102.8
click at [207, 159] on div "Name Greg Peterson E-mail gregory.peterson@imail.org" at bounding box center [337, 149] width 351 height 22
copy span "gregory.peterson@imail.org"
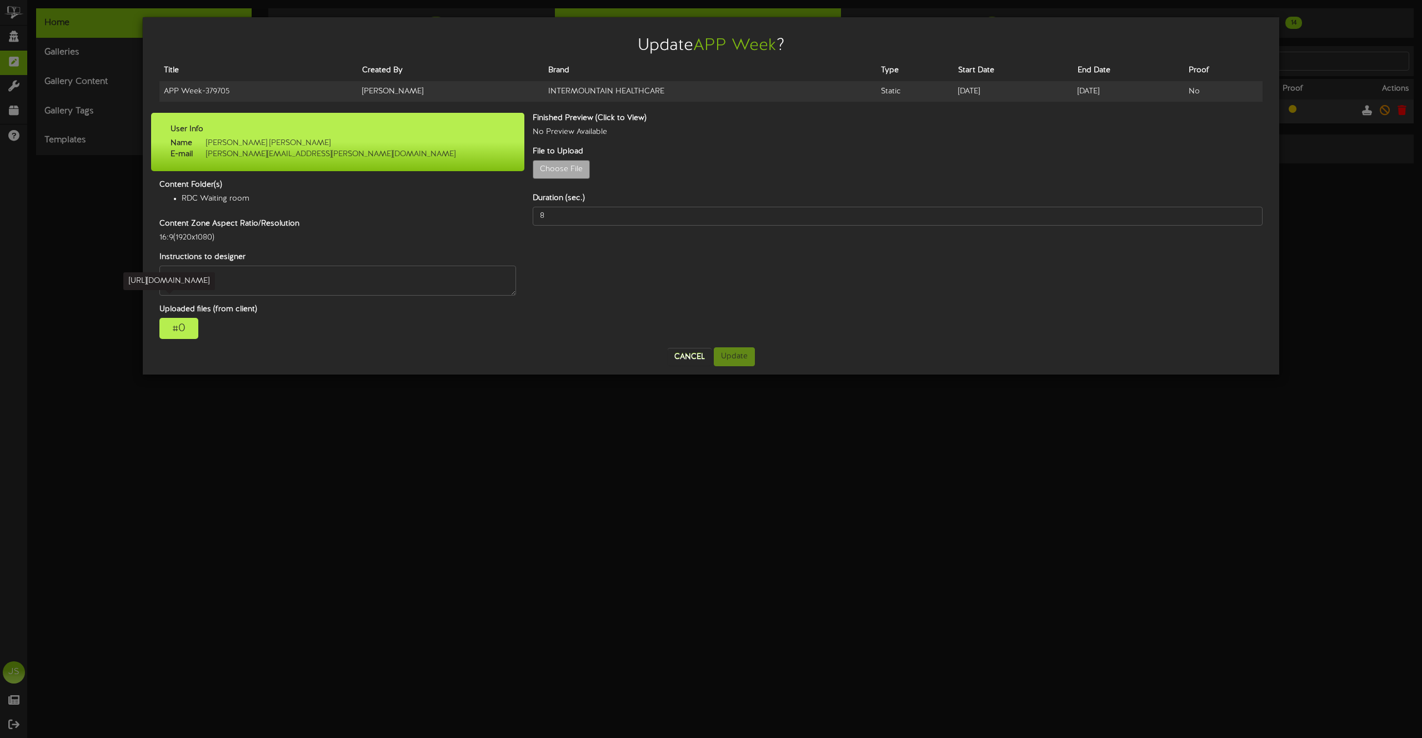
click at [181, 330] on div "# 0" at bounding box center [178, 328] width 39 height 21
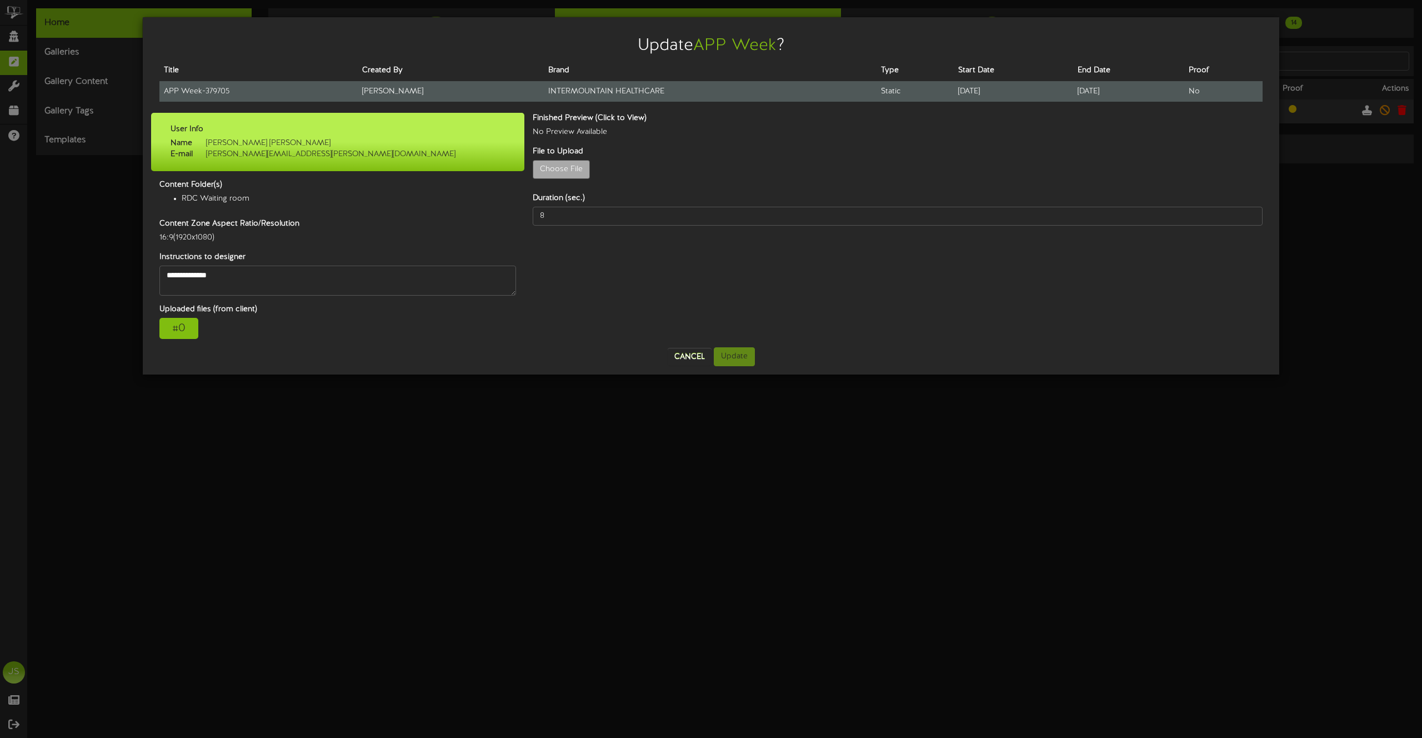
click at [182, 89] on td "APP Week - 379705" at bounding box center [258, 91] width 198 height 21
copy tr "APP Week - 379705"
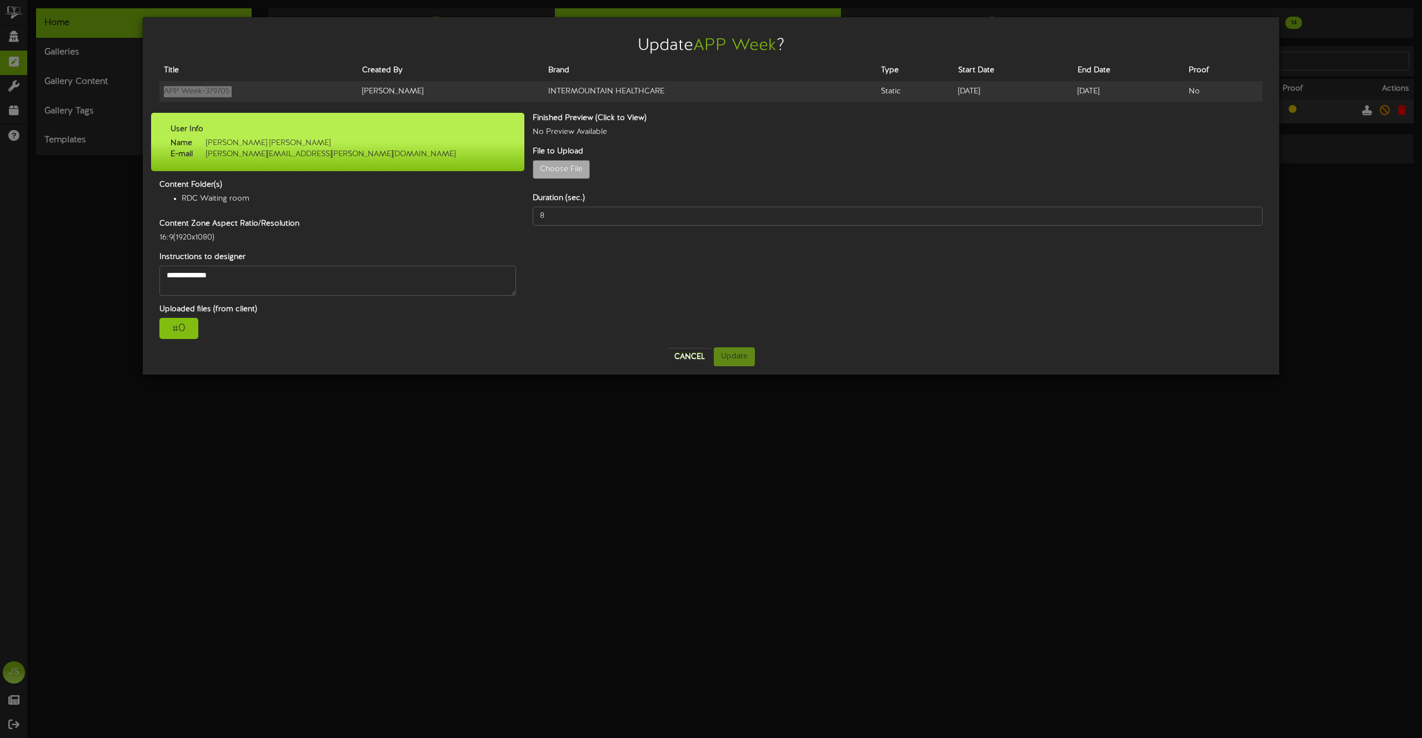
type input "**********"
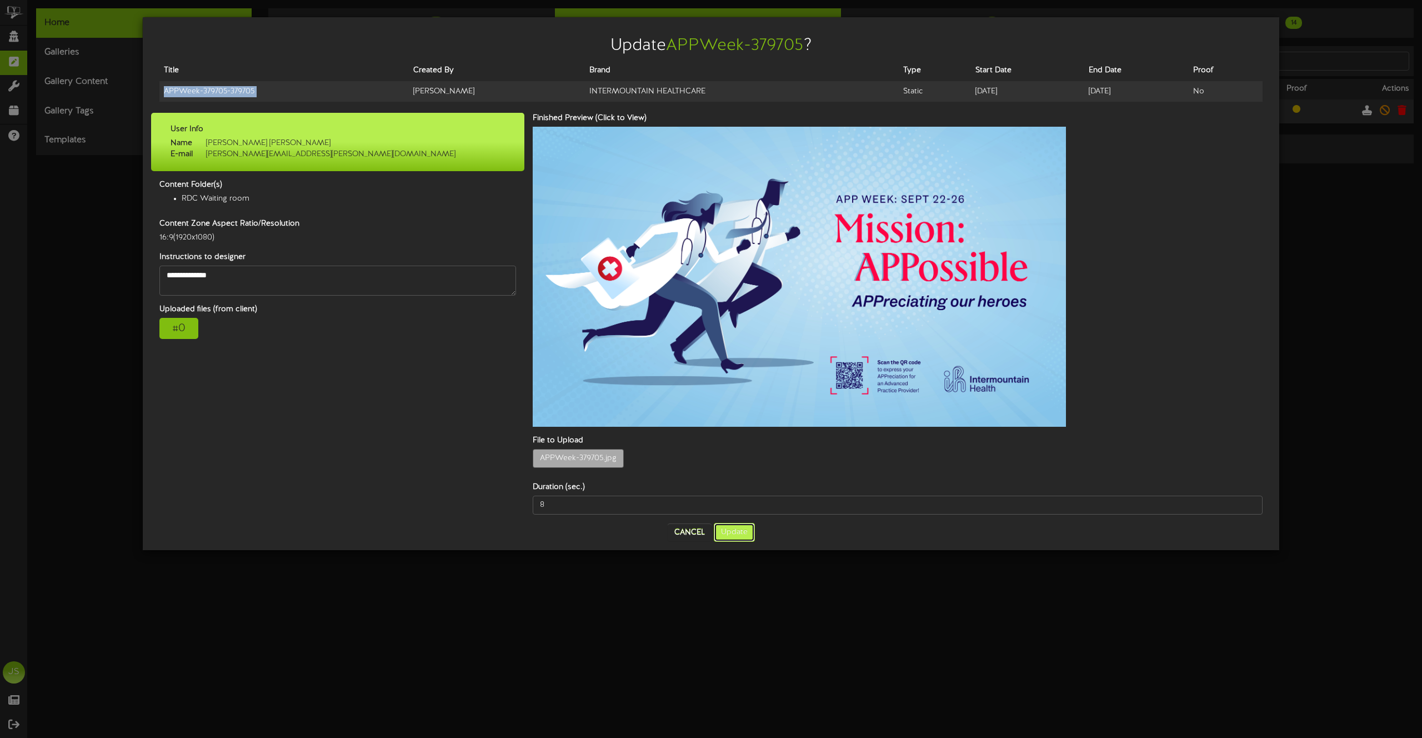
click at [740, 523] on button "Update" at bounding box center [734, 532] width 41 height 19
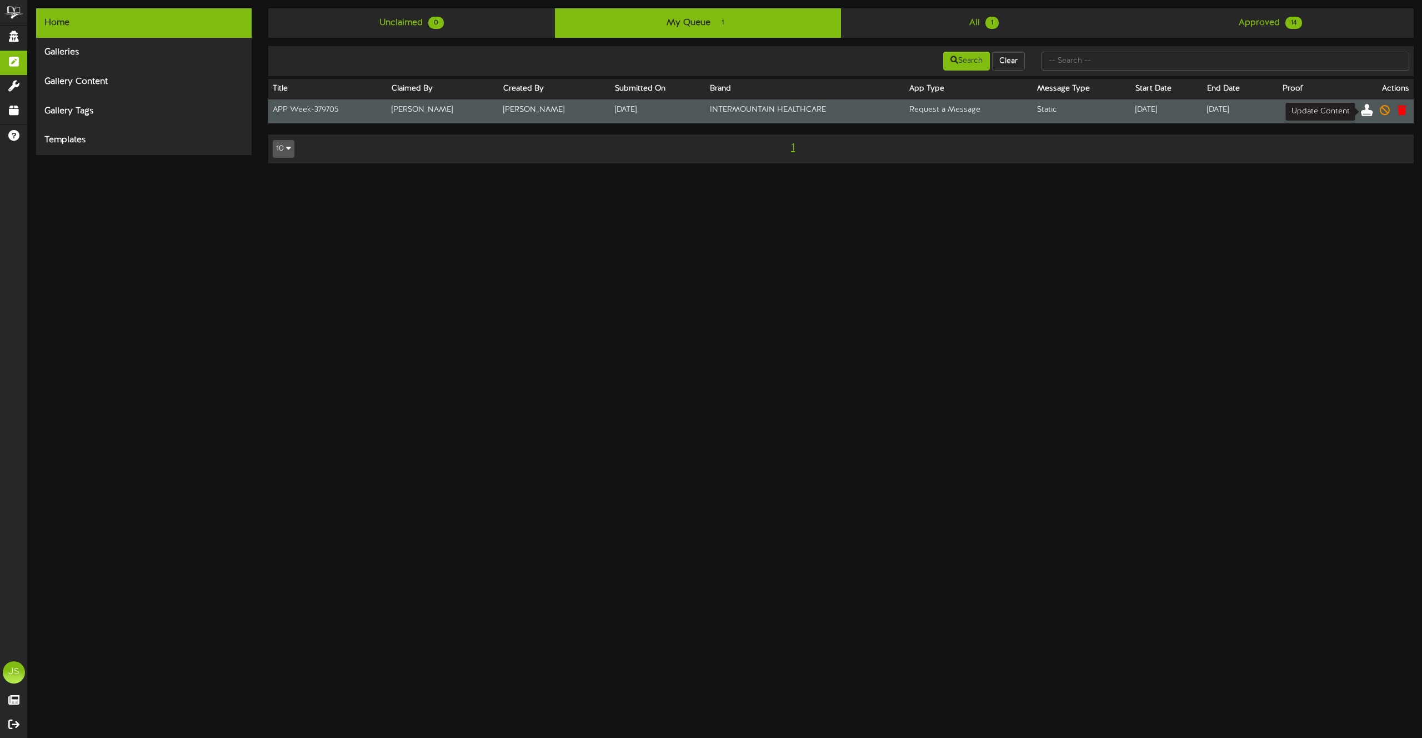
click at [1366, 109] on icon at bounding box center [1367, 109] width 12 height 12
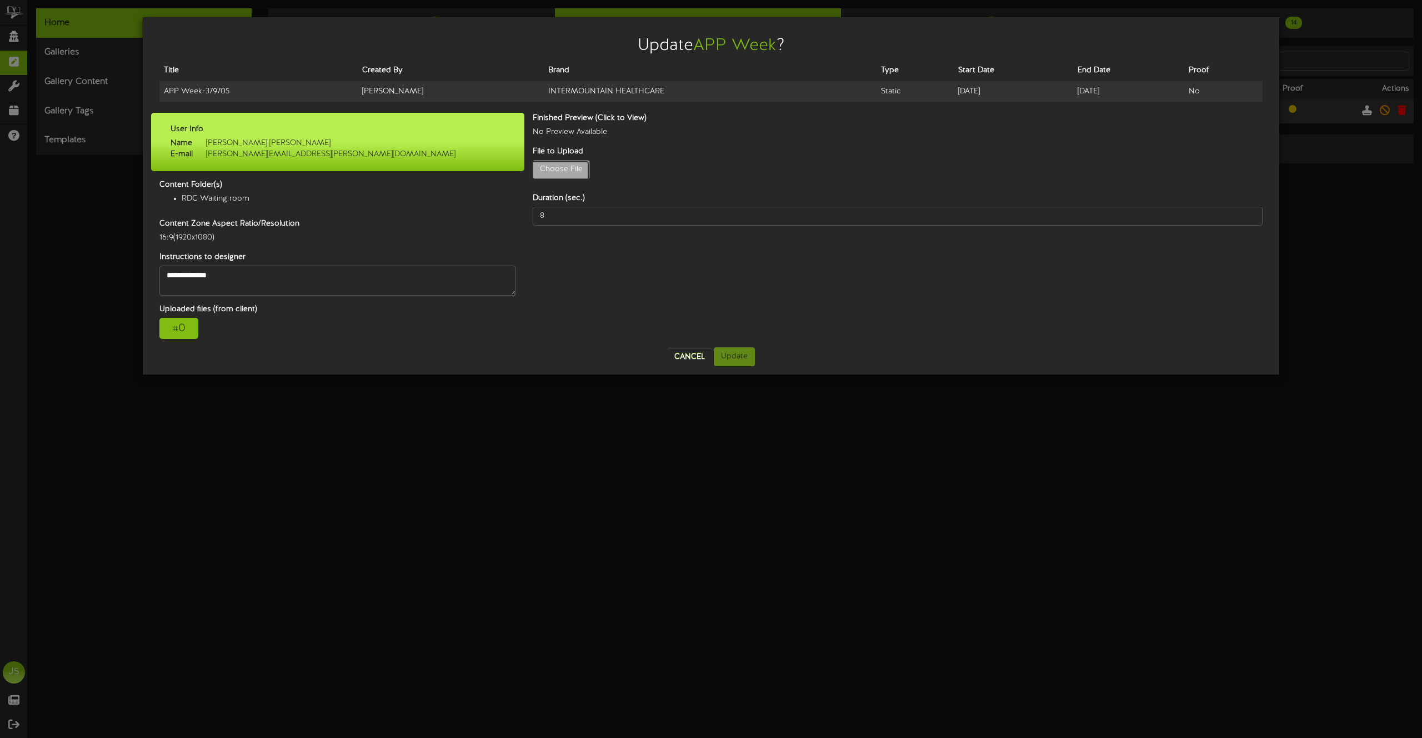
type input "**********"
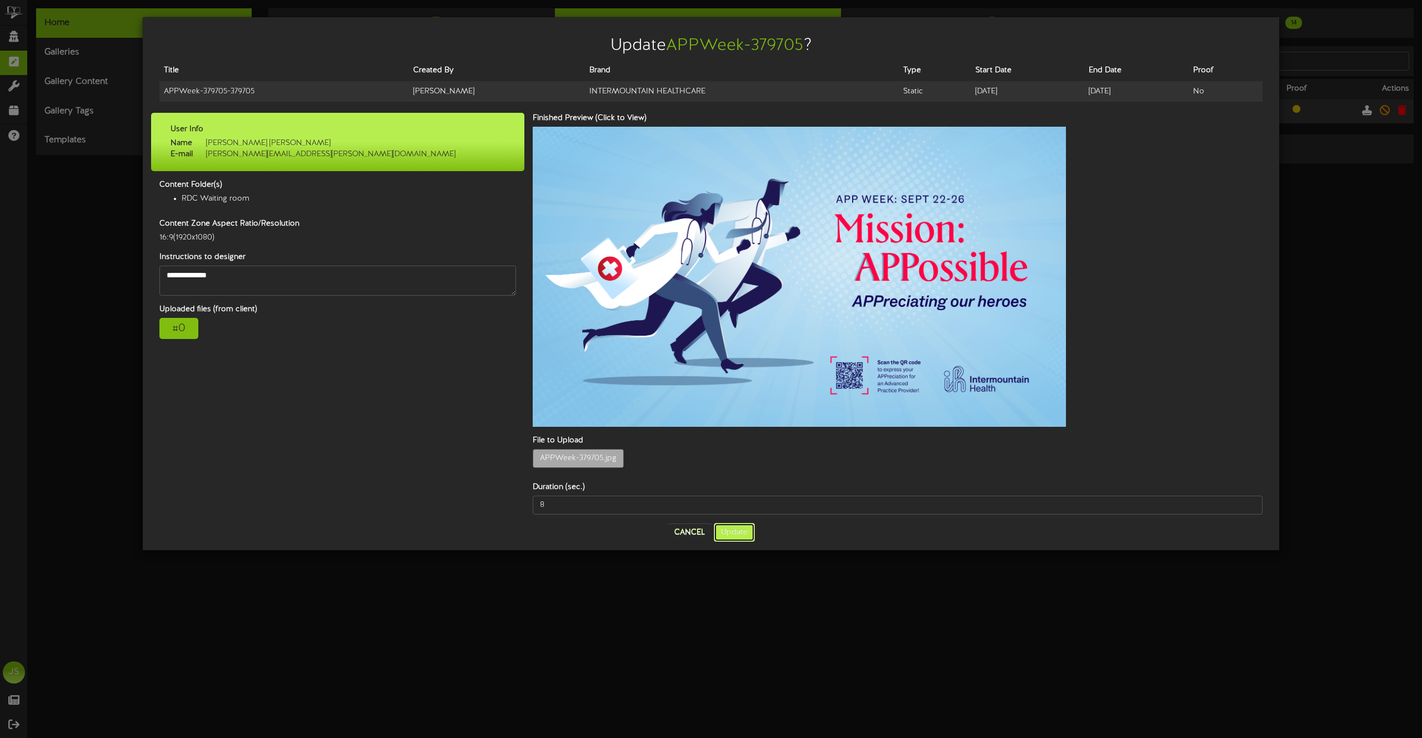
click at [724, 523] on button "Update" at bounding box center [734, 532] width 41 height 19
